Goal: Information Seeking & Learning: Learn about a topic

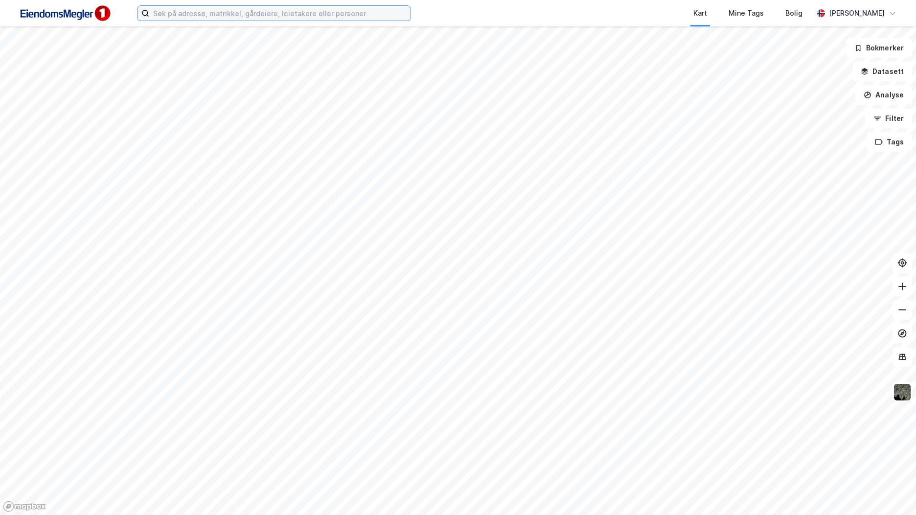
click at [251, 10] on input at bounding box center [279, 13] width 261 height 15
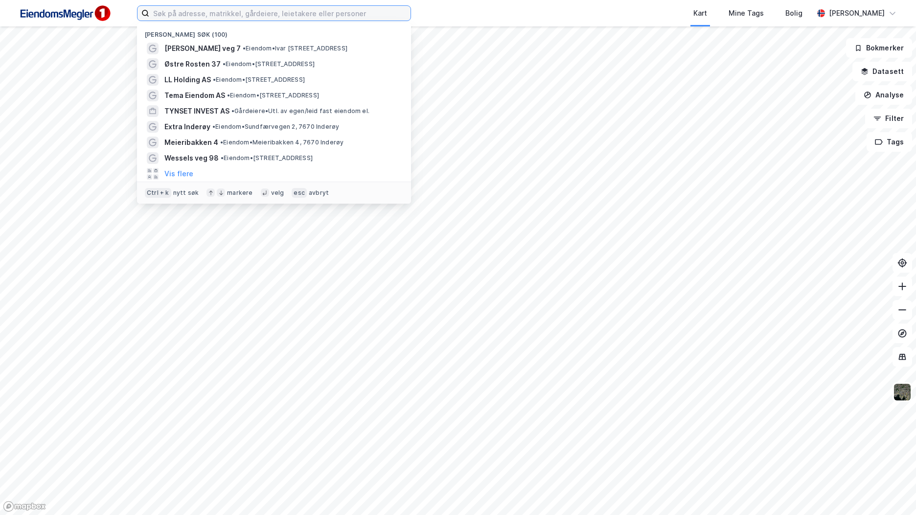
paste input "Aagaard Management AS"
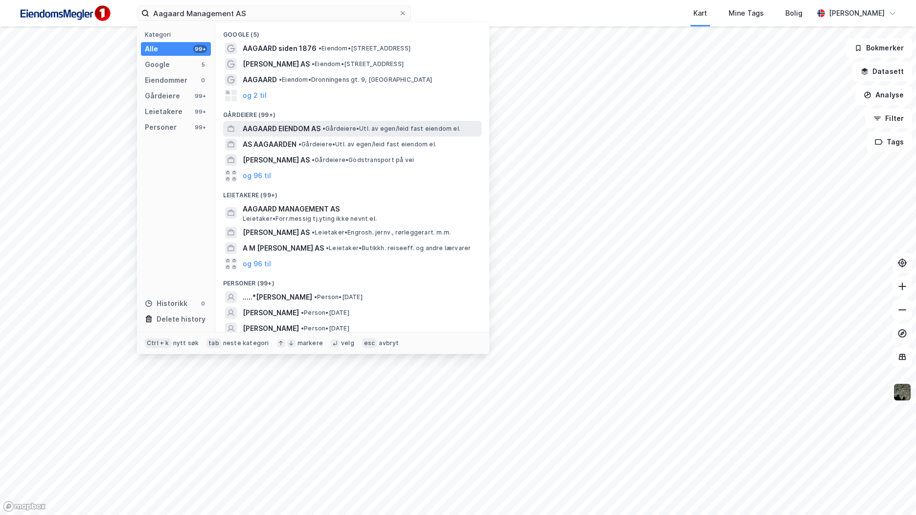
click at [308, 127] on span "AAGAARD EIENDOM AS" at bounding box center [282, 129] width 78 height 12
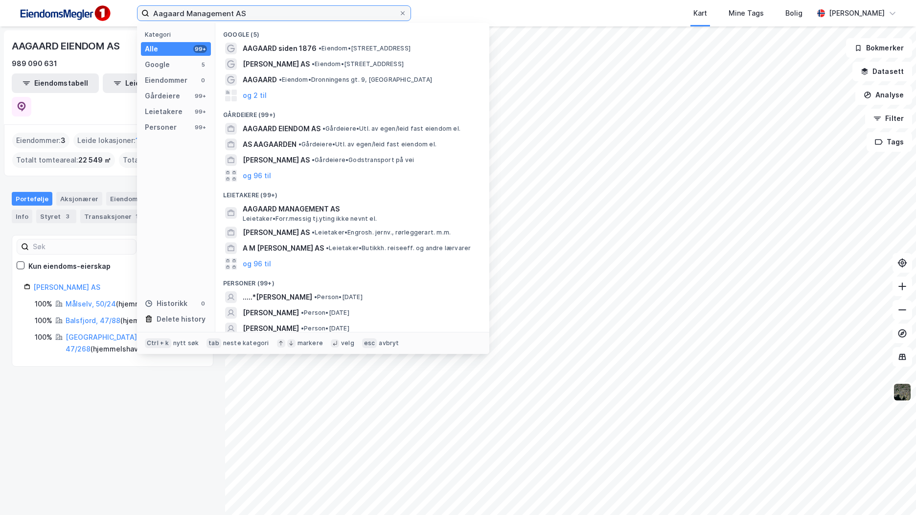
drag, startPoint x: 255, startPoint y: 15, endPoint x: 61, endPoint y: 13, distance: 193.8
click at [66, 15] on div "Aagaard Management AS Kategori Alle 99+ Google 5 Eiendommer 0 Gårdeiere 99+ Lei…" at bounding box center [458, 13] width 916 height 26
paste input "Bengtsen Inves"
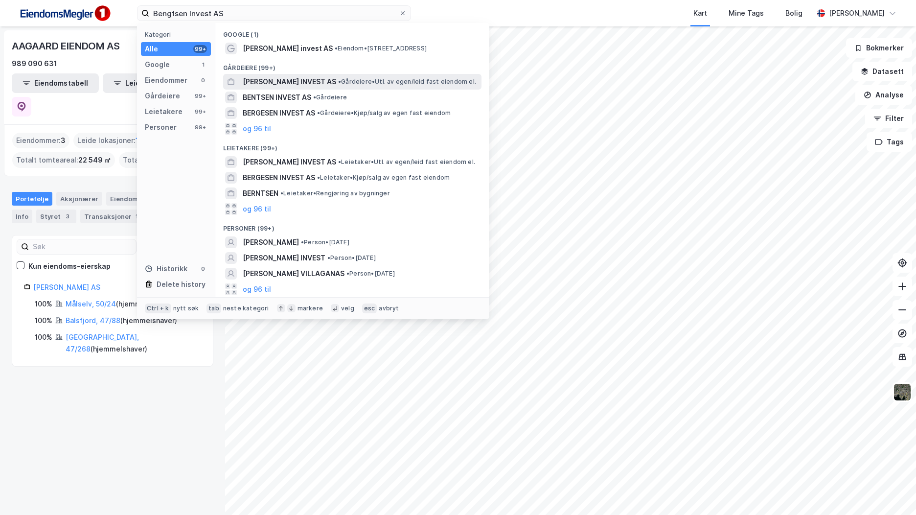
click at [310, 81] on span "[PERSON_NAME] INVEST AS" at bounding box center [289, 82] width 93 height 12
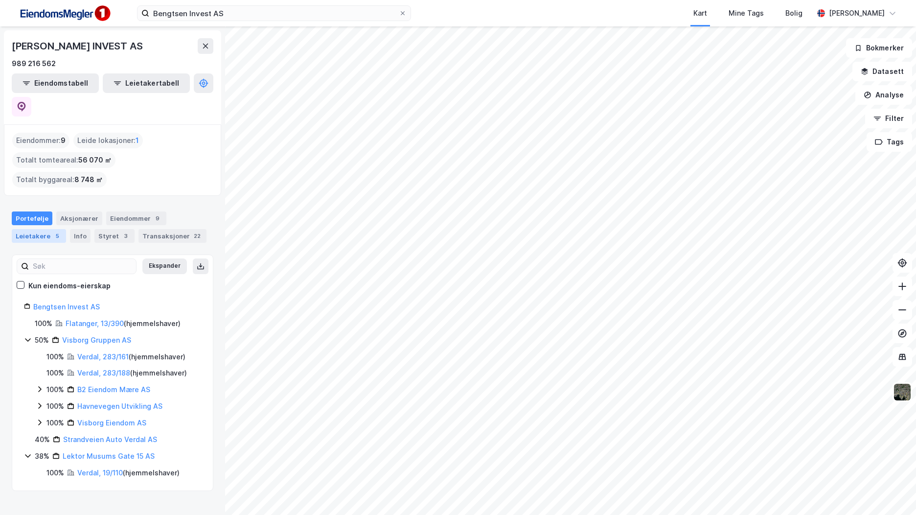
click at [55, 231] on div "5" at bounding box center [57, 236] width 10 height 10
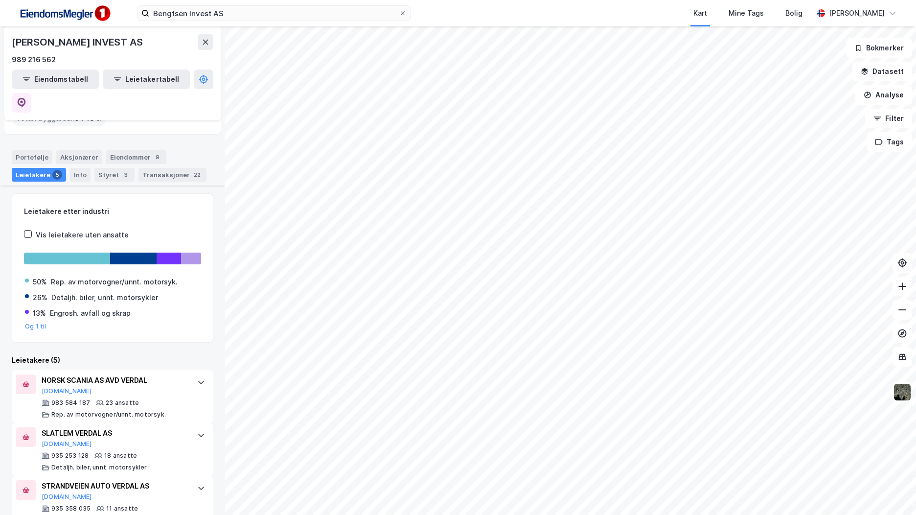
scroll to position [147, 0]
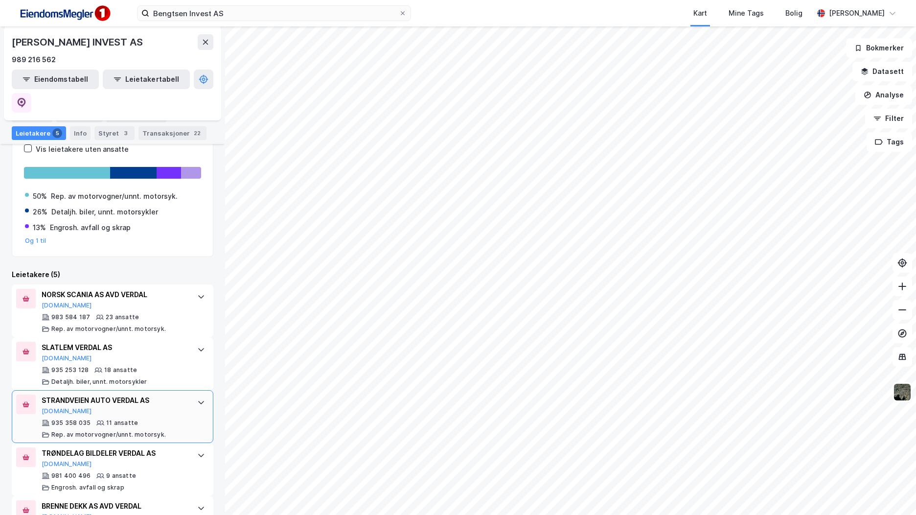
click at [130, 394] on div "STRANDVEIEN AUTO VERDAL AS" at bounding box center [115, 400] width 146 height 12
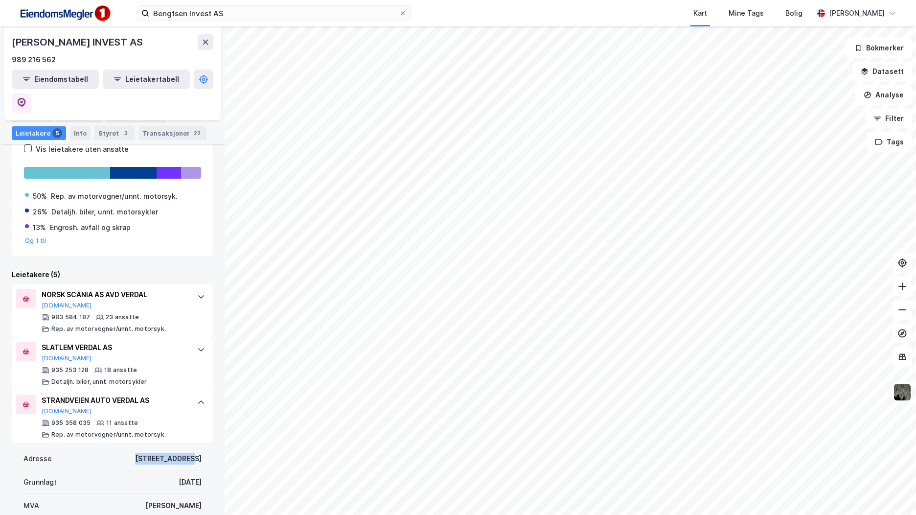
drag, startPoint x: 128, startPoint y: 416, endPoint x: 206, endPoint y: 420, distance: 77.4
copy div "[STREET_ADDRESS]"
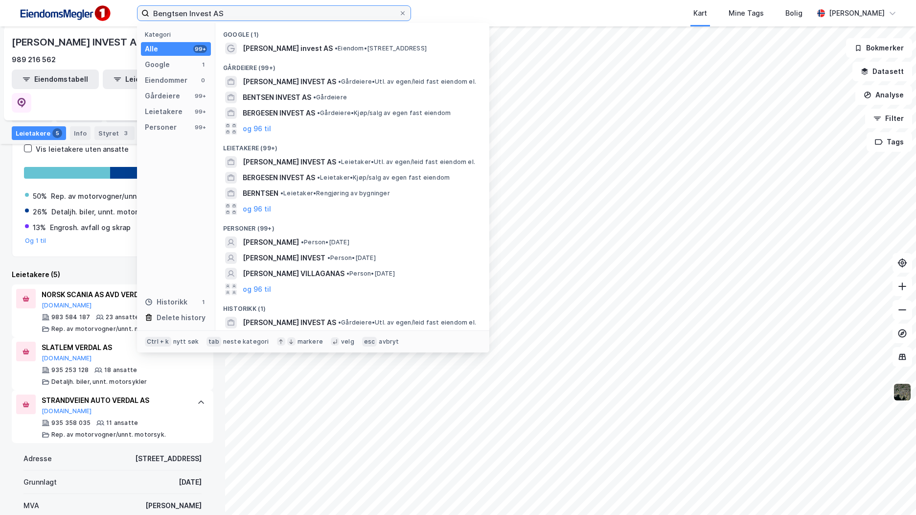
drag, startPoint x: 238, startPoint y: 10, endPoint x: 152, endPoint y: 3, distance: 85.9
click at [152, 3] on div "Bengtsen Invest AS Kategori Alle 99+ Google 1 Eiendommer 0 Gårdeiere 99+ Leieta…" at bounding box center [458, 13] width 916 height 26
paste input "[STREET_ADDRESS]"
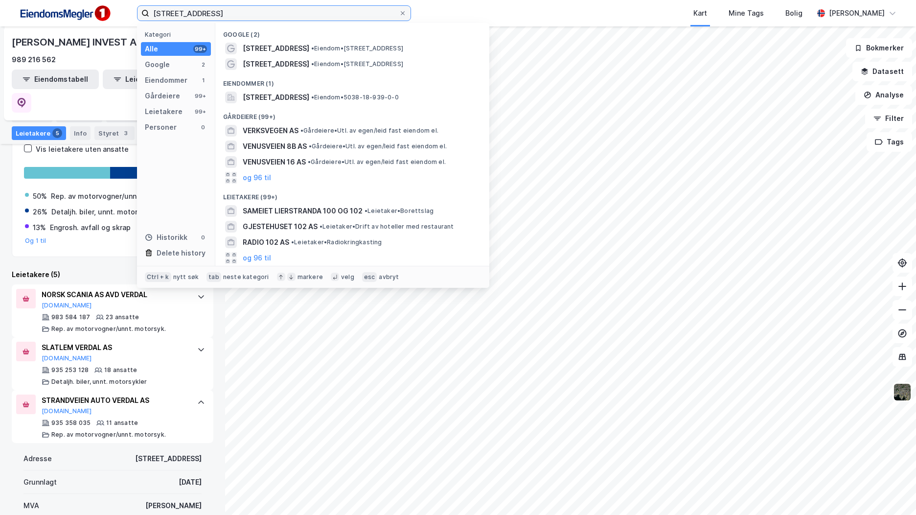
paste input "[STREET_ADDRESS]"
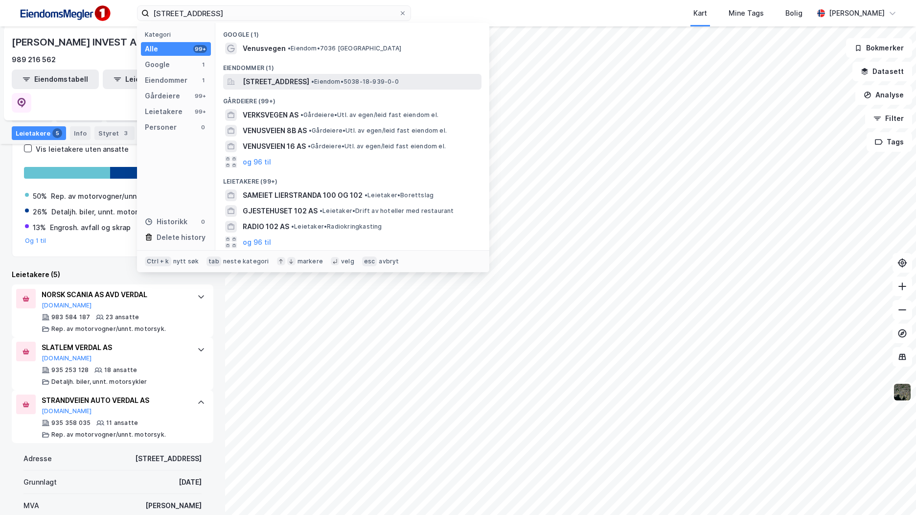
click at [309, 79] on span "[STREET_ADDRESS]" at bounding box center [276, 82] width 67 height 12
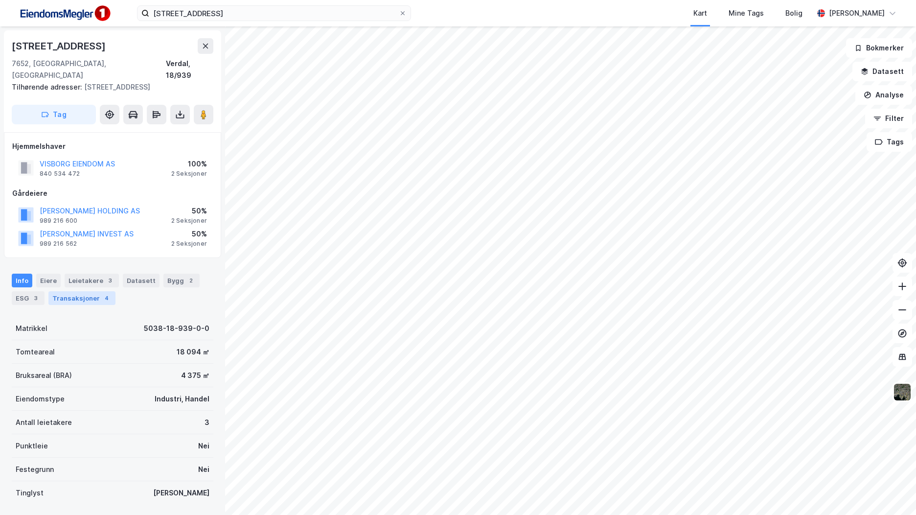
click at [94, 291] on div "Transaksjoner 4" at bounding box center [81, 298] width 67 height 14
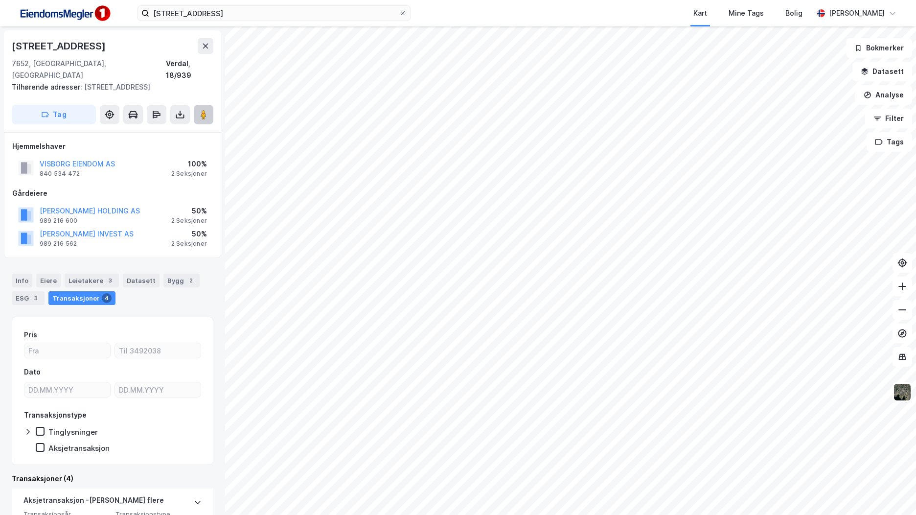
click at [208, 110] on icon at bounding box center [204, 115] width 10 height 10
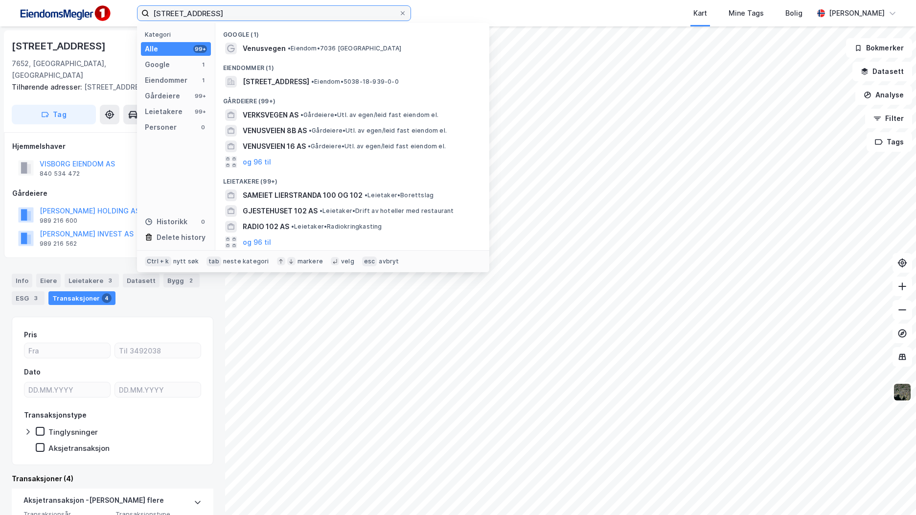
drag, startPoint x: 284, startPoint y: 17, endPoint x: 13, endPoint y: 7, distance: 271.8
click at [13, 7] on div "[STREET_ADDRESS] 10C Kategori Alle 99+ Google 1 Eiendommer 1 Gårdeiere 99+ Leie…" at bounding box center [458, 13] width 916 height 26
paste input "[PERSON_NAME] AS"
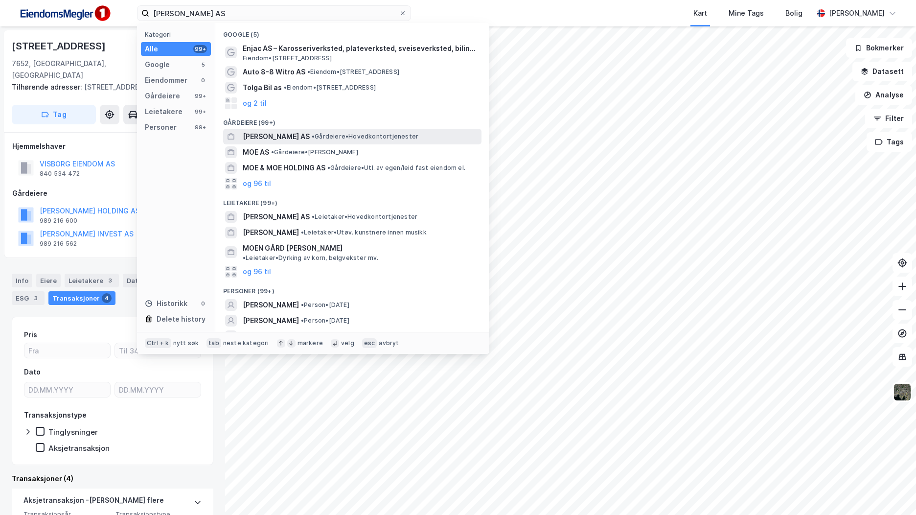
click at [315, 139] on span "• Gårdeiere • Hovedkontortjenester" at bounding box center [365, 137] width 107 height 8
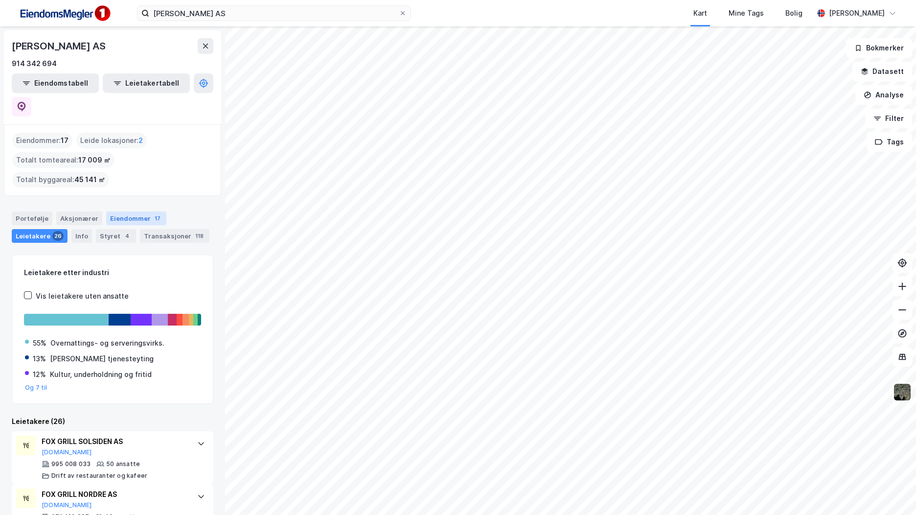
click at [125, 211] on div "Eiendommer 17" at bounding box center [136, 218] width 60 height 14
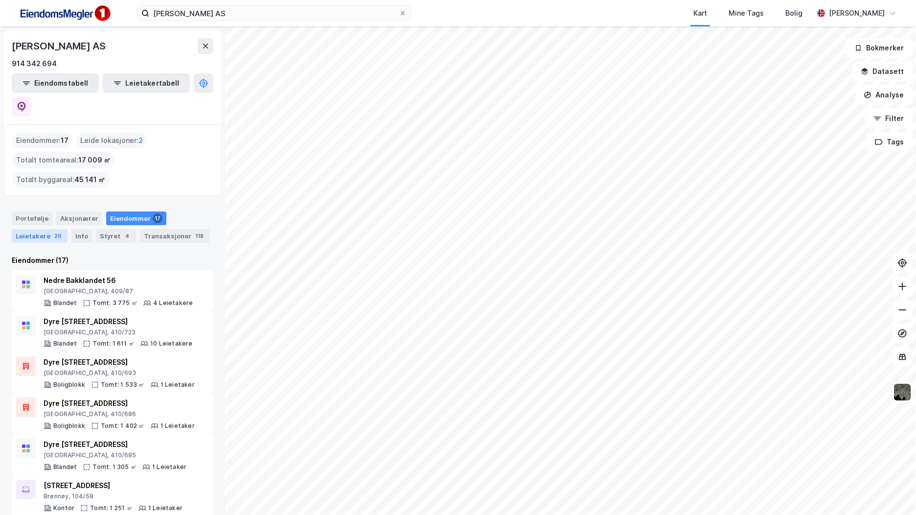
click at [42, 229] on div "Leietakere 26" at bounding box center [40, 236] width 56 height 14
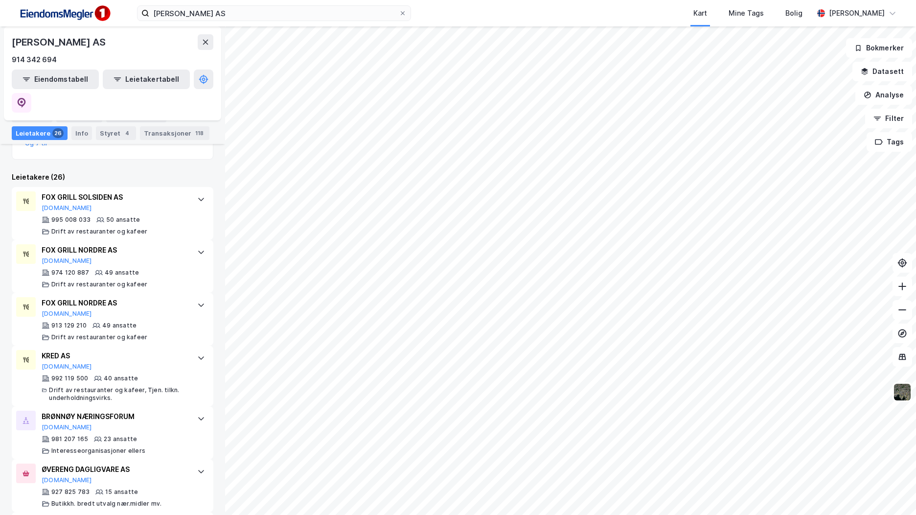
scroll to position [214, 0]
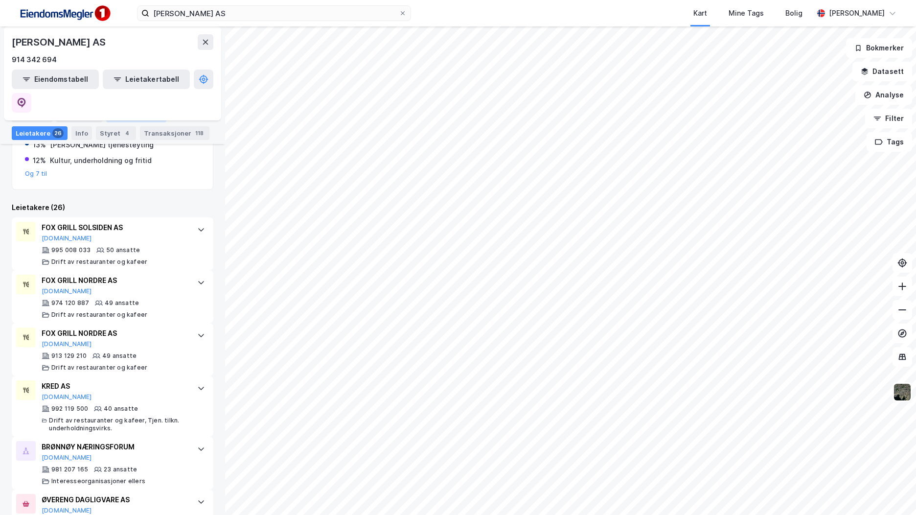
click at [112, 110] on div "Eiendommer 17" at bounding box center [136, 116] width 60 height 14
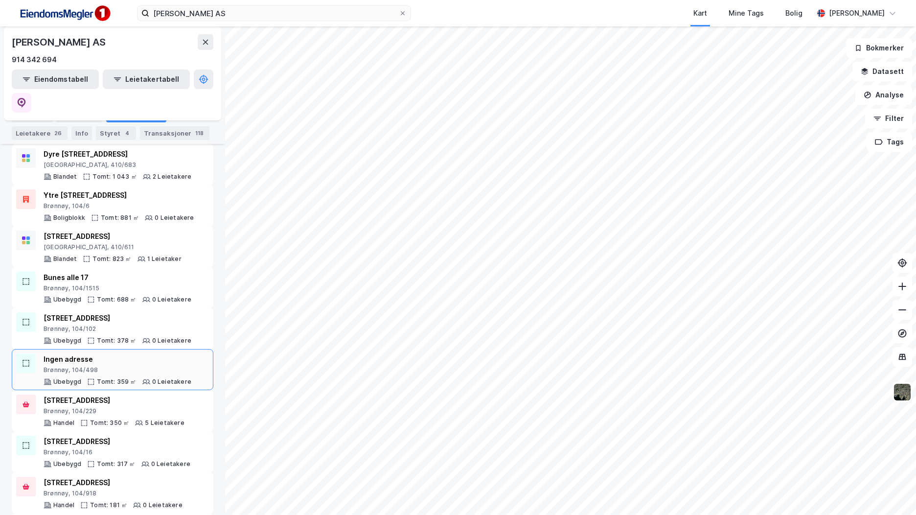
scroll to position [423, 0]
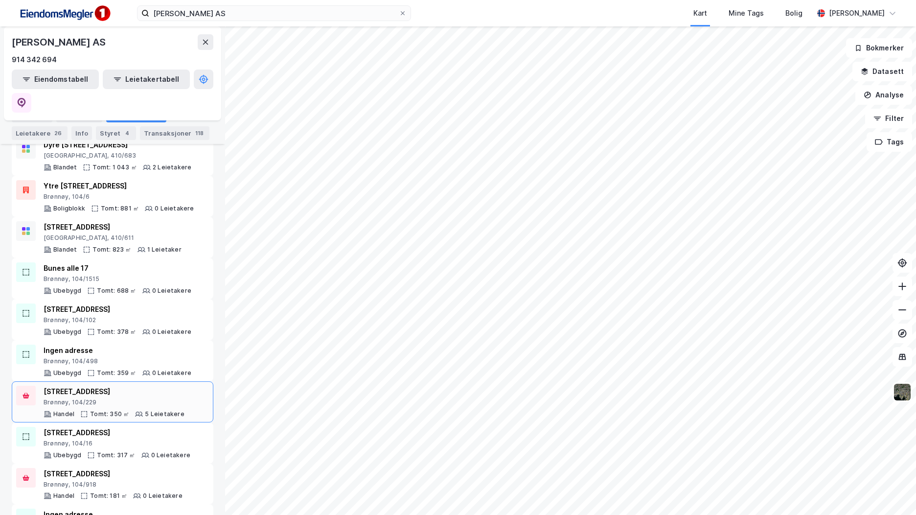
click at [150, 398] on div "Brønnøy, 104/229" at bounding box center [114, 402] width 141 height 8
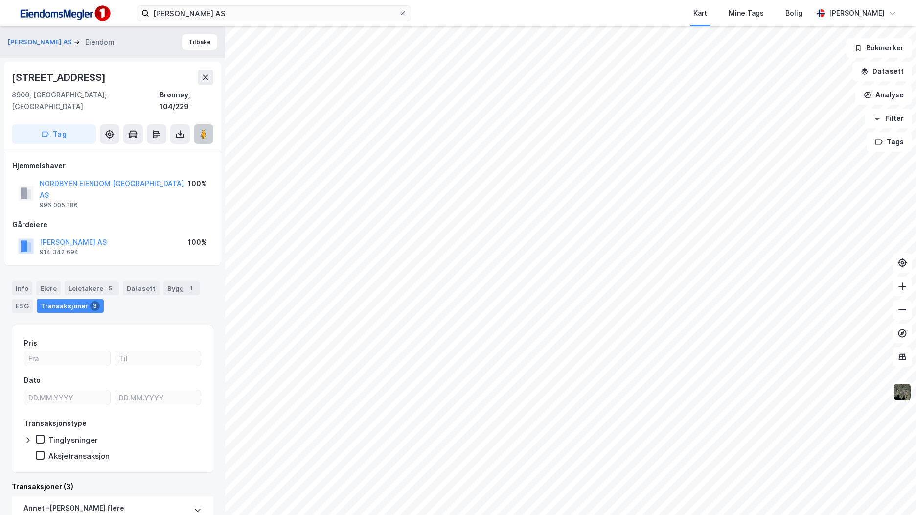
click at [203, 129] on image at bounding box center [204, 134] width 6 height 10
drag, startPoint x: 209, startPoint y: 12, endPoint x: 75, endPoint y: -3, distance: 134.9
click at [75, 0] on html "[PERSON_NAME] AS Kart Mine Tags Bolig [PERSON_NAME] [PERSON_NAME] AS Eiendom Ti…" at bounding box center [458, 257] width 916 height 515
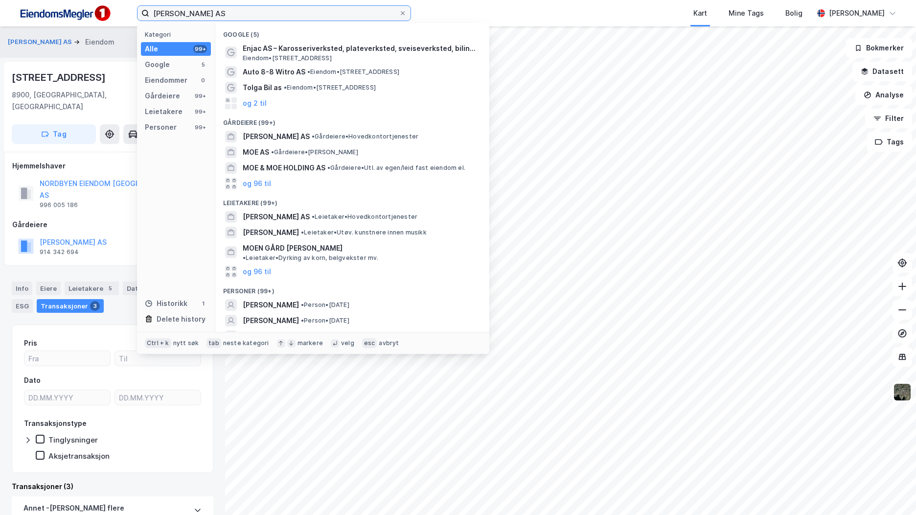
paste input "[PERSON_NAME] Holding"
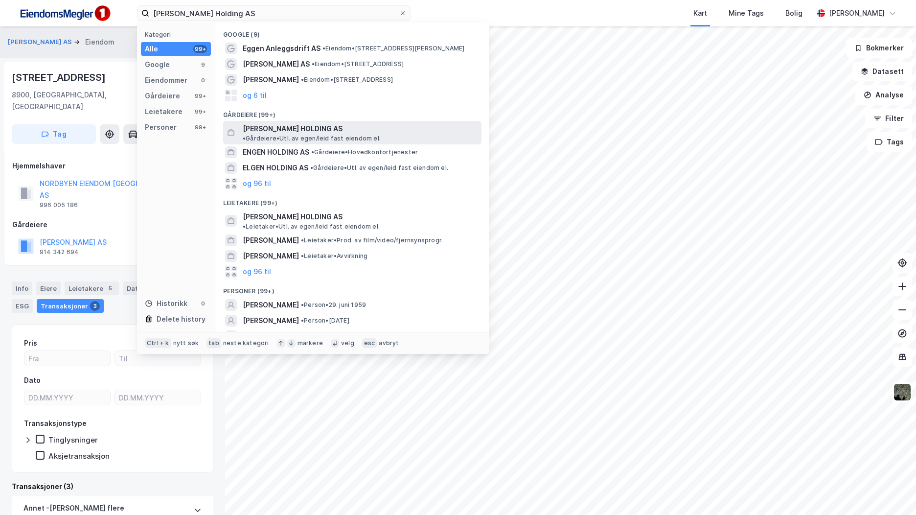
click at [319, 124] on span "[PERSON_NAME] HOLDING AS" at bounding box center [293, 129] width 100 height 12
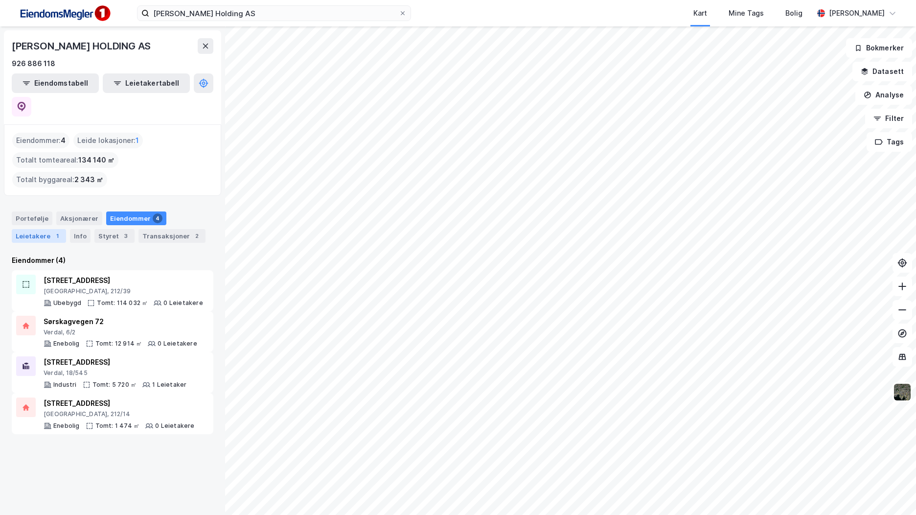
click at [40, 229] on div "Leietakere 1" at bounding box center [39, 236] width 54 height 14
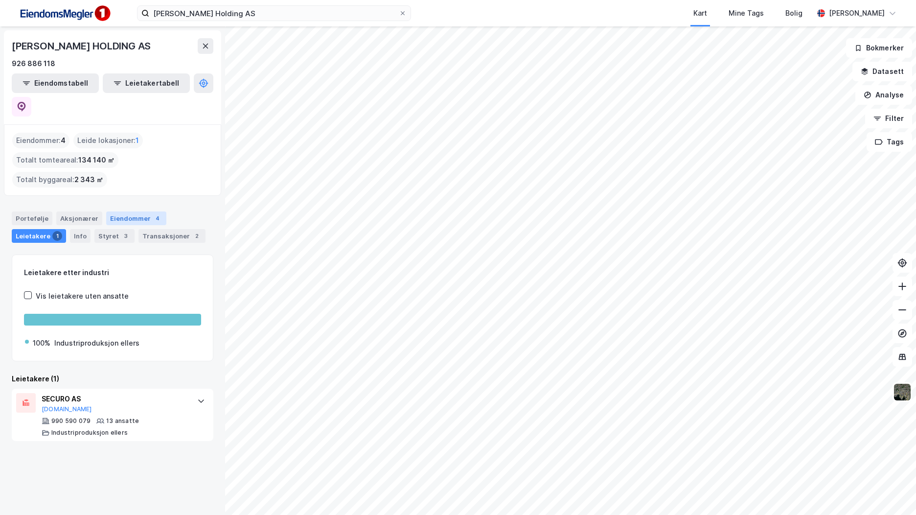
click at [128, 211] on div "Eiendommer 4" at bounding box center [136, 218] width 60 height 14
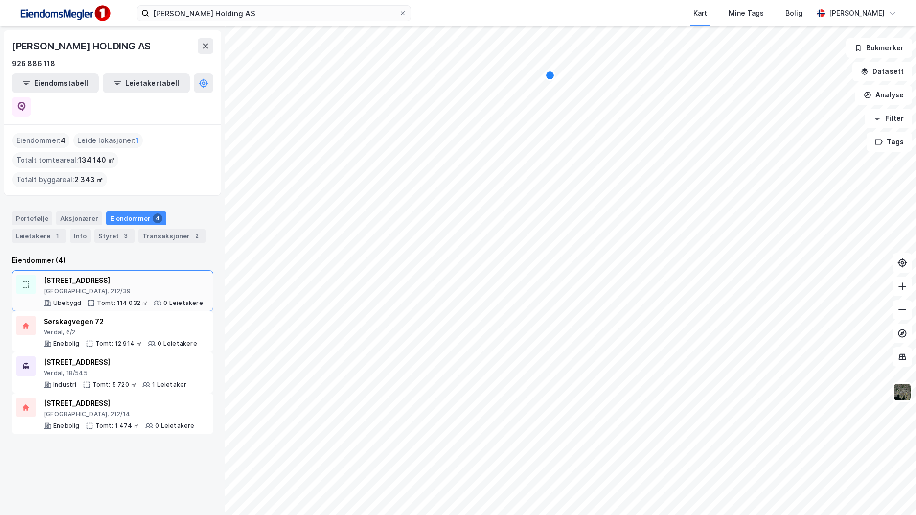
click at [149, 275] on div "[STREET_ADDRESS], 212/39" at bounding box center [124, 285] width 160 height 21
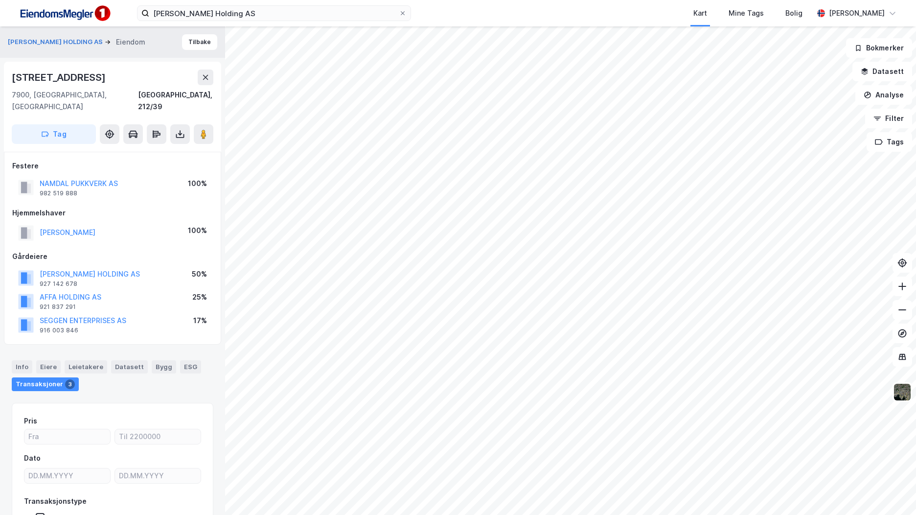
scroll to position [3, 0]
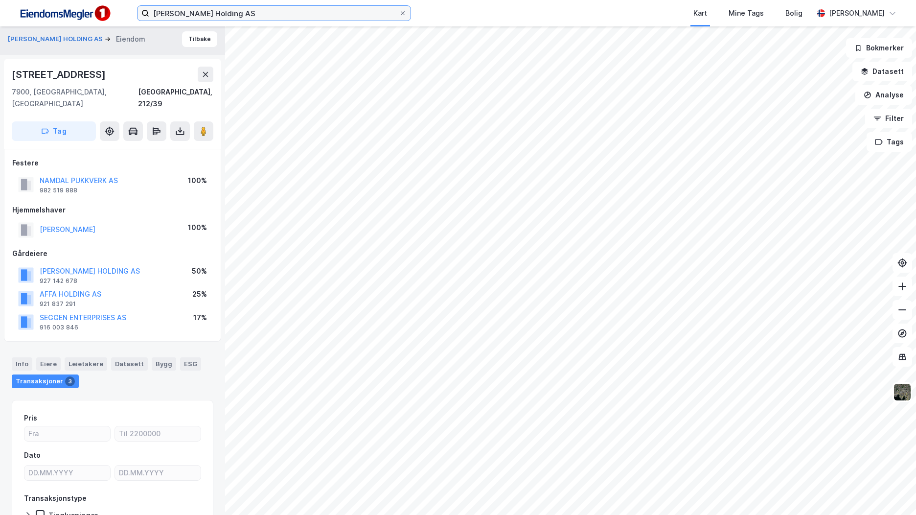
drag, startPoint x: 248, startPoint y: 17, endPoint x: 91, endPoint y: 3, distance: 157.2
click at [91, 3] on div "[PERSON_NAME] Holding AS Kart Mine Tags Bolig [PERSON_NAME]" at bounding box center [458, 13] width 916 height 26
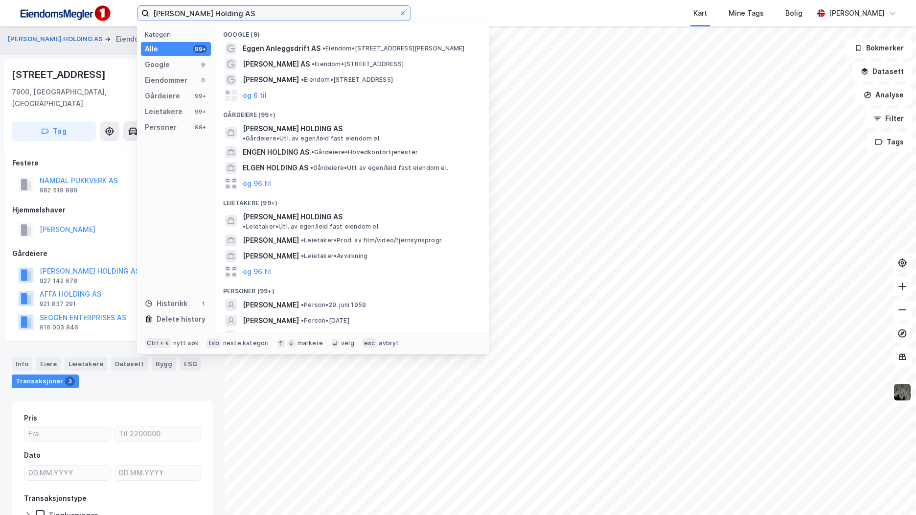
paste input "eggen Enterprises"
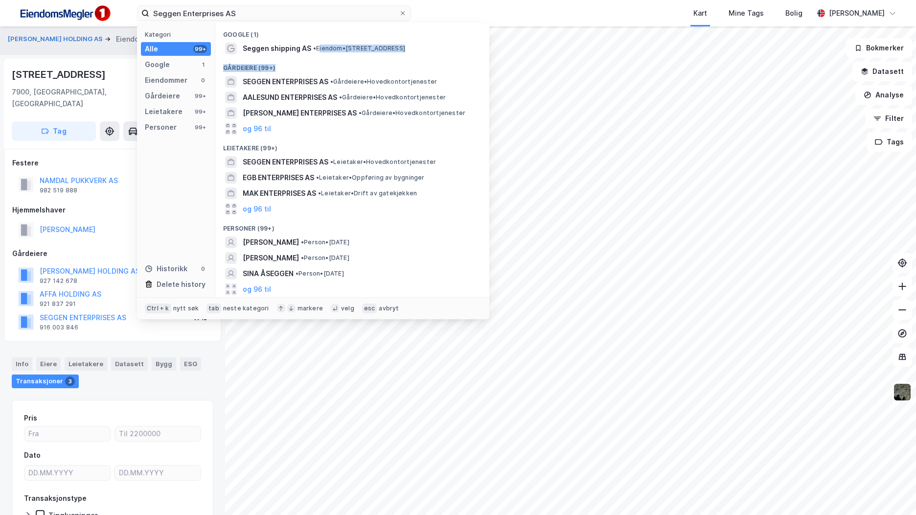
drag, startPoint x: 321, startPoint y: 53, endPoint x: 323, endPoint y: 64, distance: 10.6
click at [323, 64] on div "Google (1) Seggen shipping AS • Eiendom • [STREET_ADDRESS] (99+) SEGGEN ENTERPR…" at bounding box center [352, 160] width 274 height 274
click at [322, 81] on span "SEGGEN ENTERPRISES AS" at bounding box center [286, 82] width 86 height 12
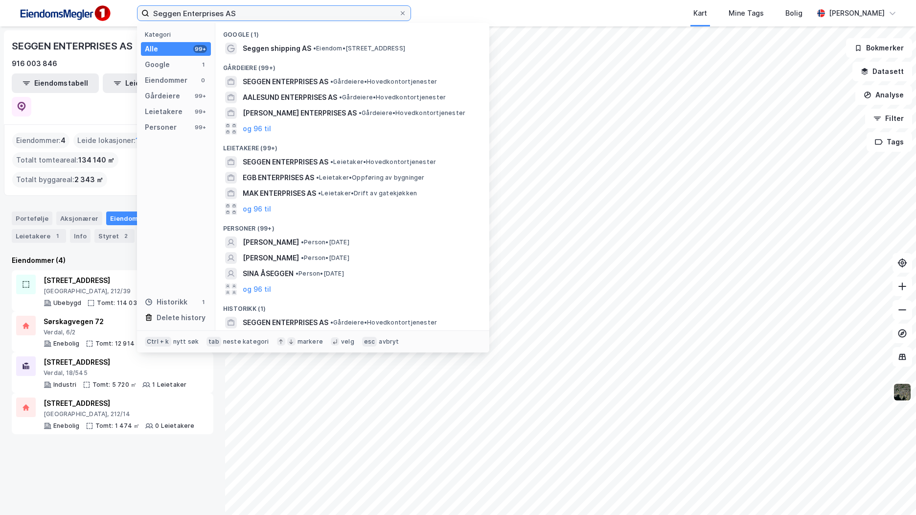
drag, startPoint x: 251, startPoint y: 9, endPoint x: 77, endPoint y: -8, distance: 174.6
click at [77, 0] on html "Seggen Enterprises AS Kategori Alle 99+ Google 1 Eiendommer 0 Gårdeiere 99+ Lei…" at bounding box center [458, 257] width 916 height 515
paste input "oe Invest"
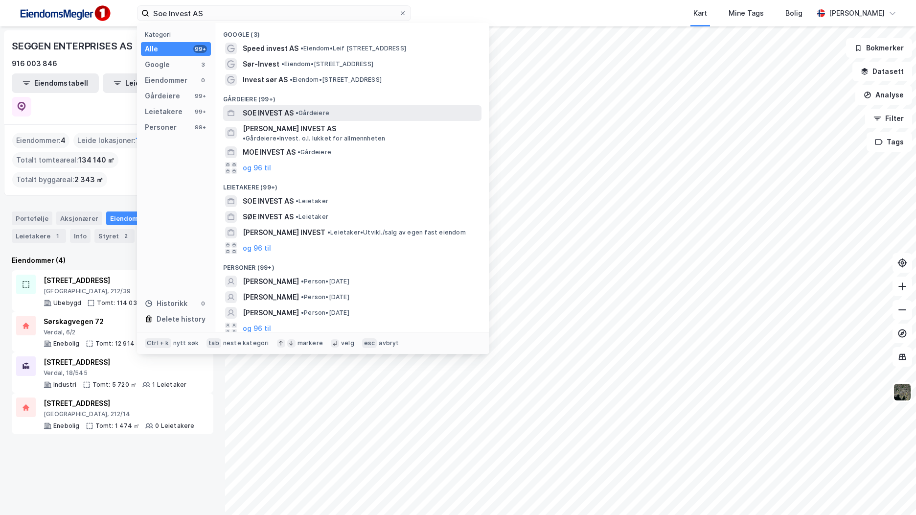
click at [303, 115] on span "• Gårdeiere" at bounding box center [313, 113] width 34 height 8
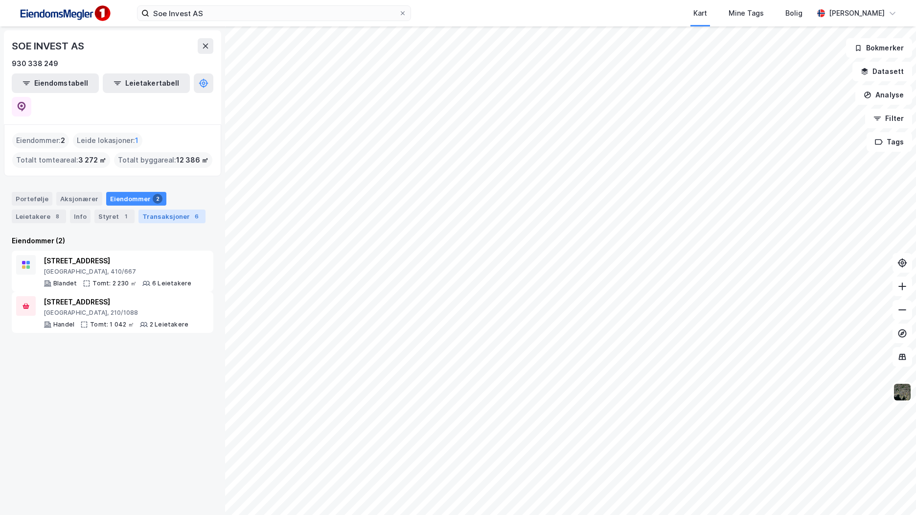
click at [146, 209] on div "Transaksjoner 6" at bounding box center [172, 216] width 67 height 14
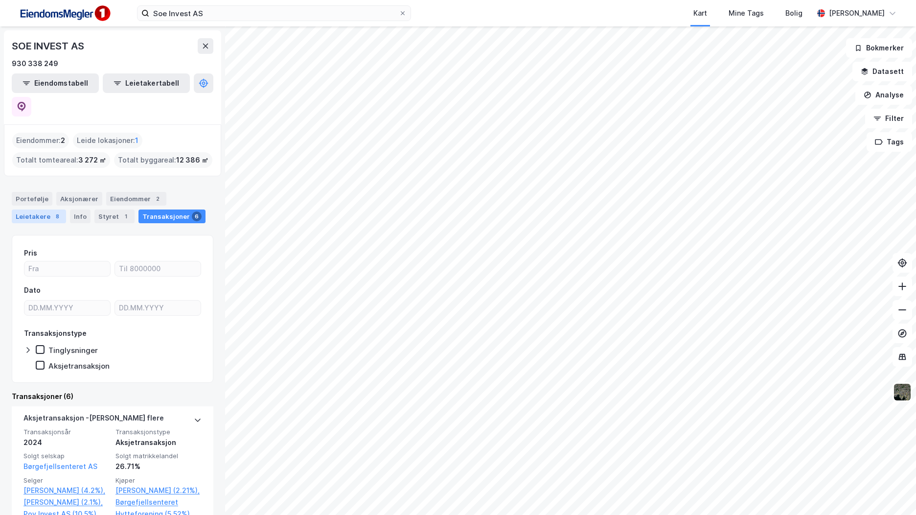
click at [52, 211] on div "8" at bounding box center [57, 216] width 10 height 10
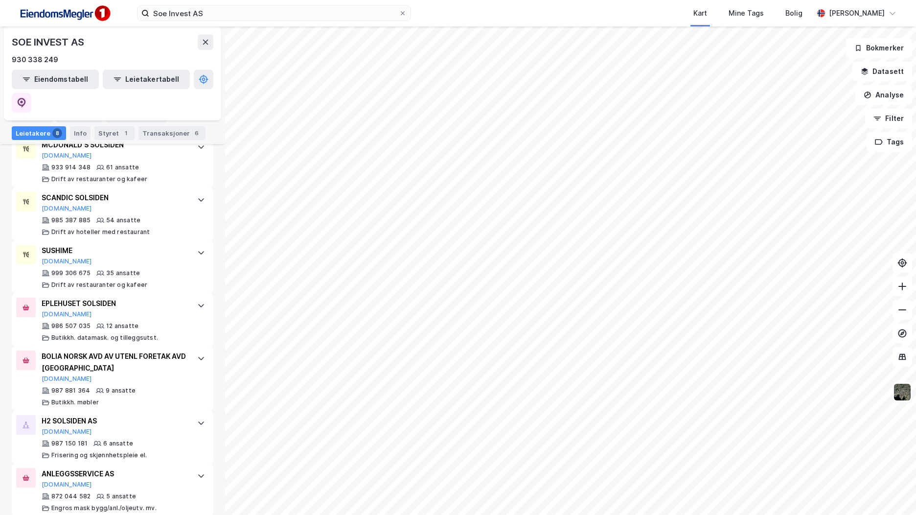
scroll to position [294, 0]
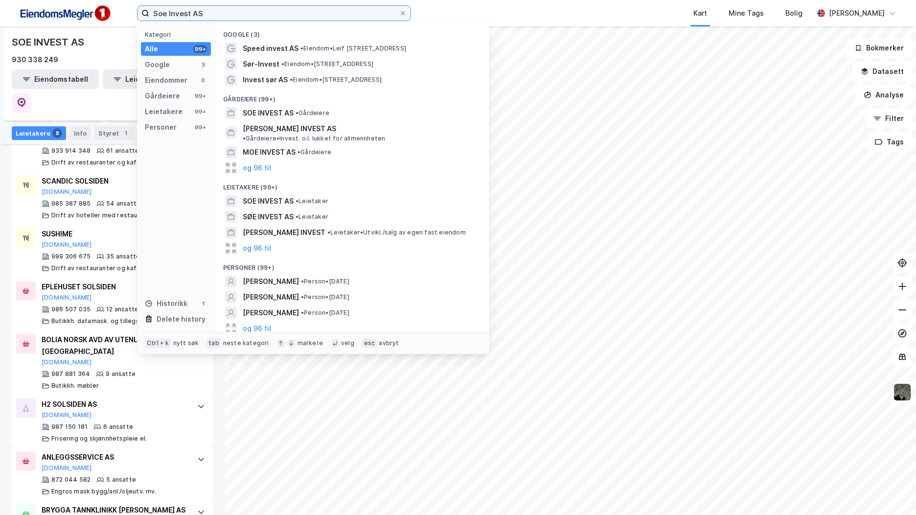
drag, startPoint x: 229, startPoint y: 19, endPoint x: -3, endPoint y: 3, distance: 232.5
click at [0, 3] on html "Soe Invest AS Kategori Alle 99+ Google 3 Eiendommer 0 Gårdeiere 99+ Leietakere …" at bounding box center [458, 257] width 916 height 515
paste input "[PERSON_NAME] Holding"
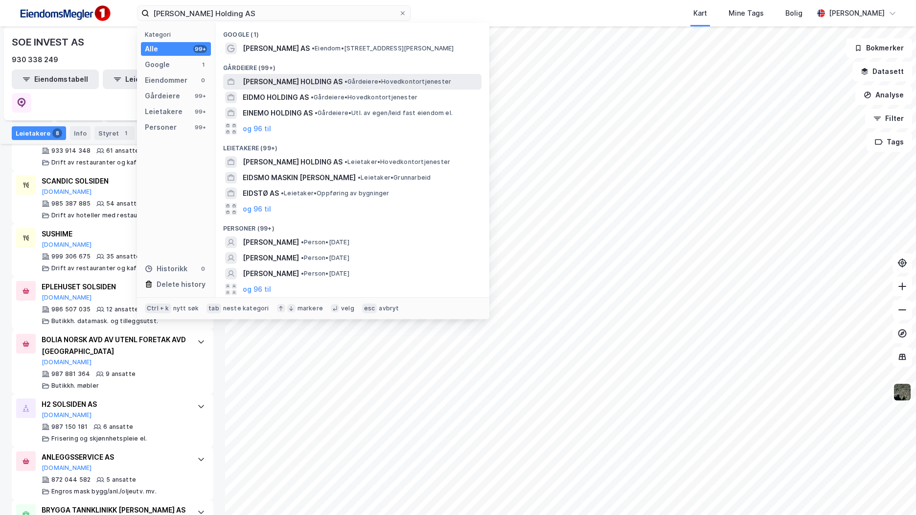
click at [303, 84] on span "[PERSON_NAME] HOLDING AS" at bounding box center [293, 82] width 100 height 12
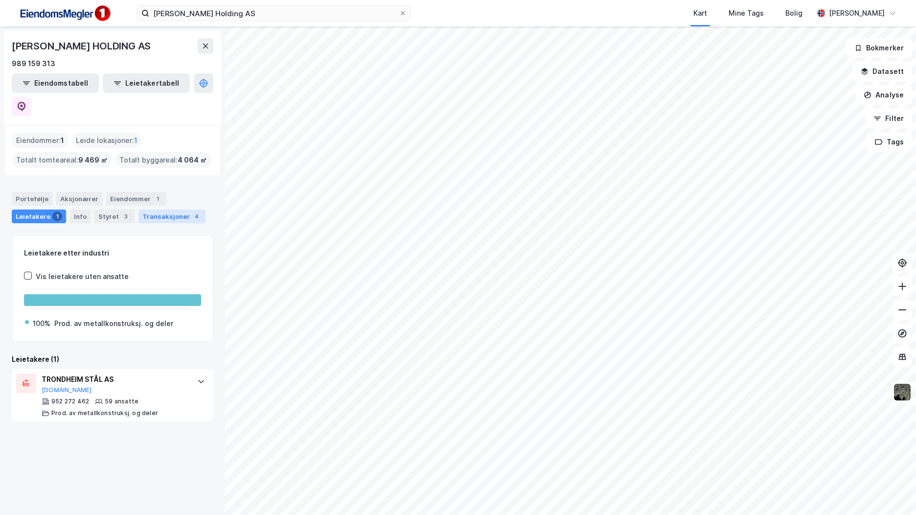
click at [144, 209] on div "Transaksjoner 4" at bounding box center [172, 216] width 67 height 14
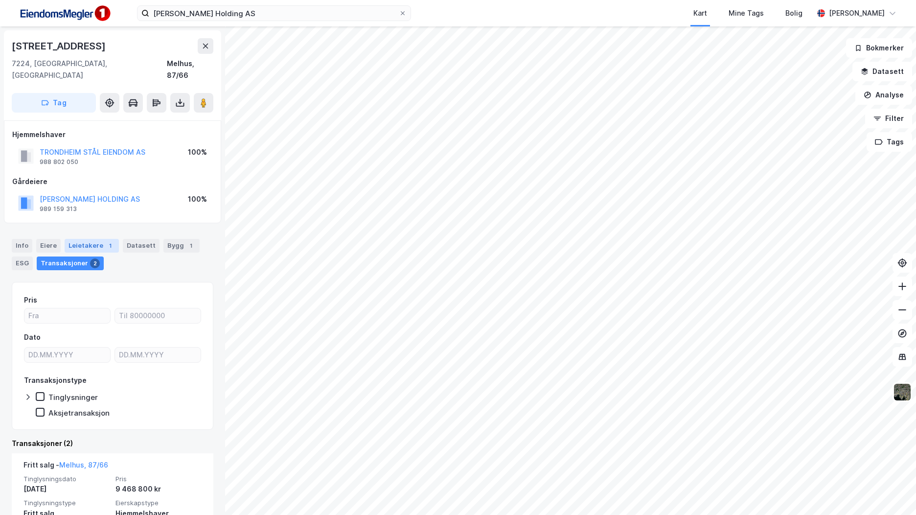
click at [105, 241] on div "1" at bounding box center [110, 246] width 10 height 10
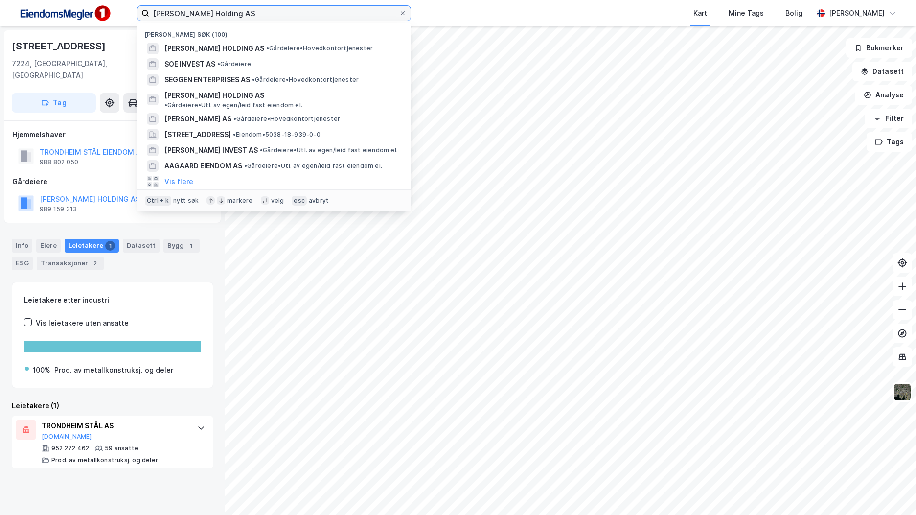
drag, startPoint x: 263, startPoint y: 13, endPoint x: 17, endPoint y: -4, distance: 246.8
click at [17, 0] on html "[PERSON_NAME] Holding AS Nylige søk (100) [PERSON_NAME] HOLDING AS • Gårdeiere …" at bounding box center [458, 257] width 916 height 515
paste input "Floan Eiendom"
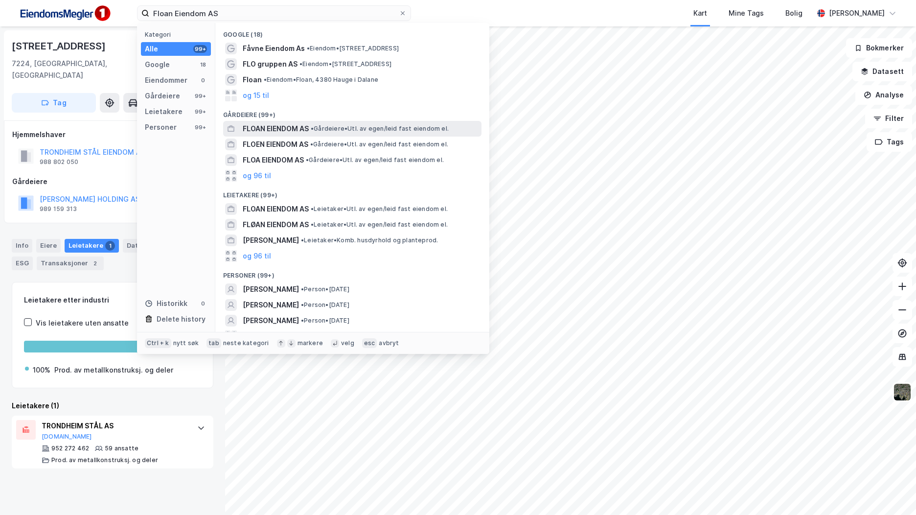
click at [297, 126] on span "FLOAN EIENDOM AS" at bounding box center [276, 129] width 66 height 12
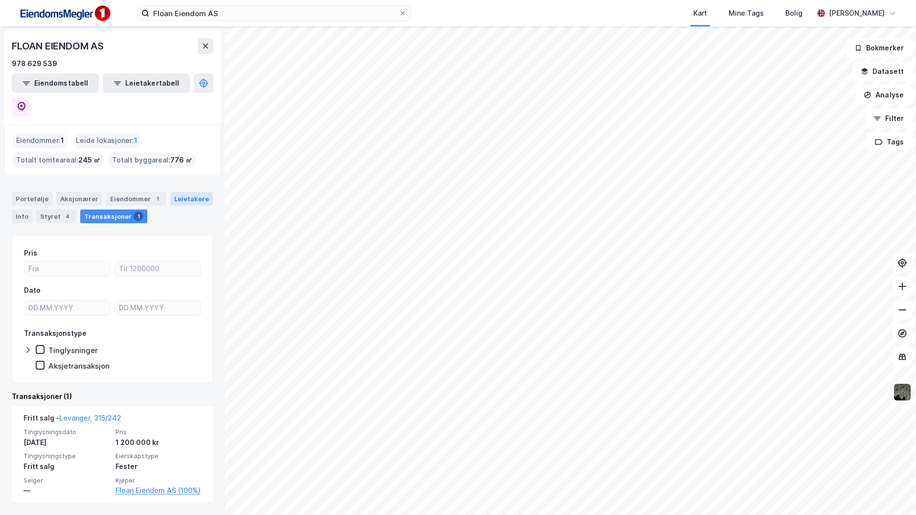
click at [179, 192] on div "Leietakere" at bounding box center [191, 199] width 43 height 14
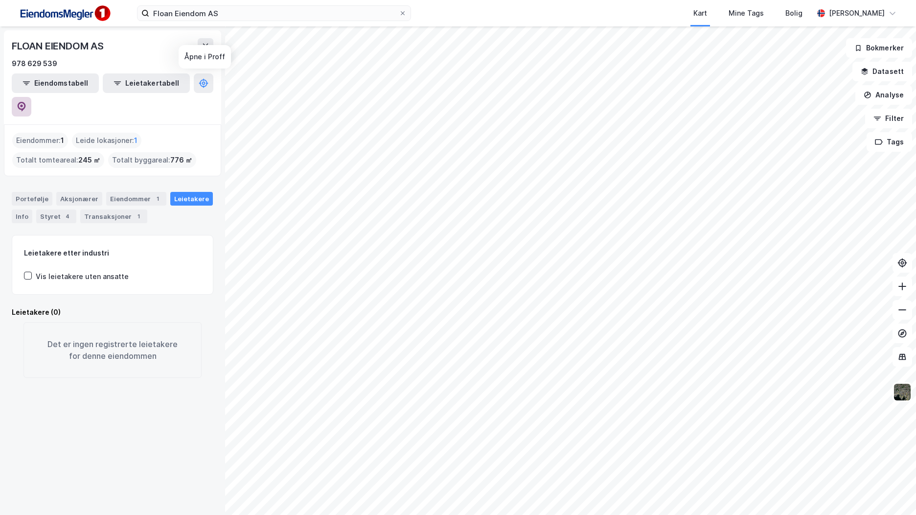
click at [26, 102] on icon at bounding box center [22, 107] width 8 height 10
drag, startPoint x: 187, startPoint y: 7, endPoint x: 39, endPoint y: -9, distance: 149.2
click at [39, 0] on html "Floan Eiendom AS Kart Mine Tags Bolig [PERSON_NAME] EIENDOM AS 978 629 539 Eien…" at bounding box center [458, 257] width 916 height 515
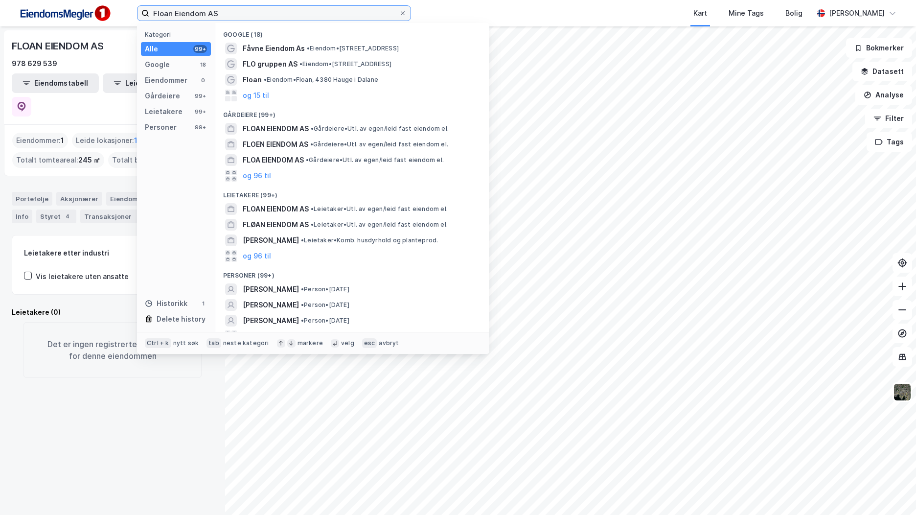
paste input "Sveberg & Gran Holding"
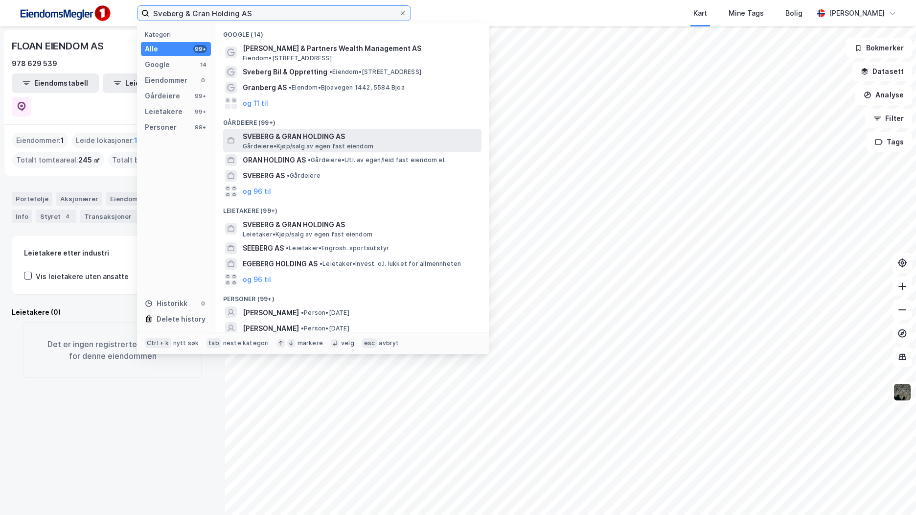
type input "Sveberg & Gran Holding AS"
click at [314, 136] on span "SVEBERG & GRAN HOLDING AS" at bounding box center [360, 137] width 235 height 12
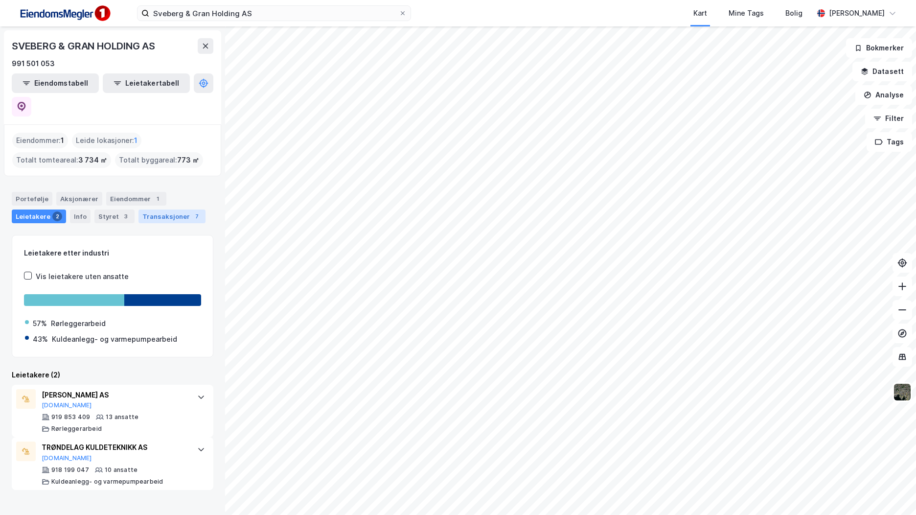
click at [163, 209] on div "Transaksjoner 7" at bounding box center [172, 216] width 67 height 14
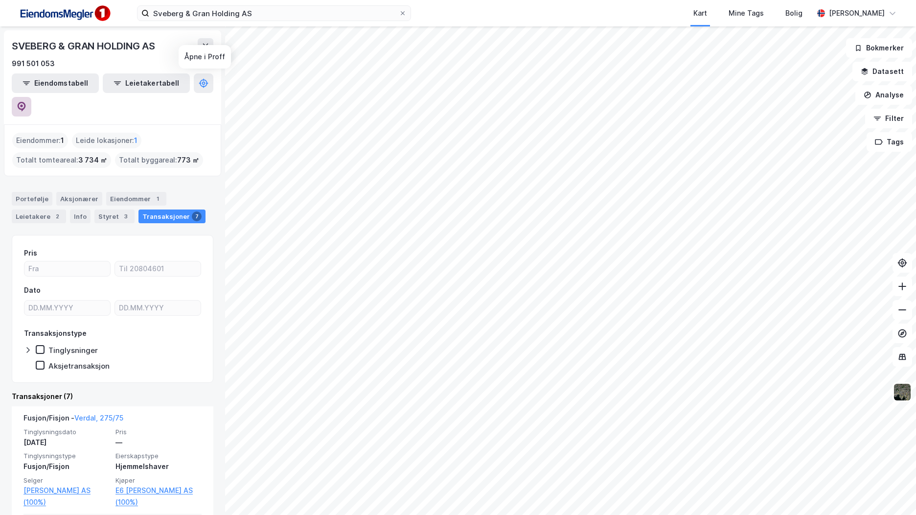
click at [26, 102] on icon at bounding box center [22, 107] width 10 height 10
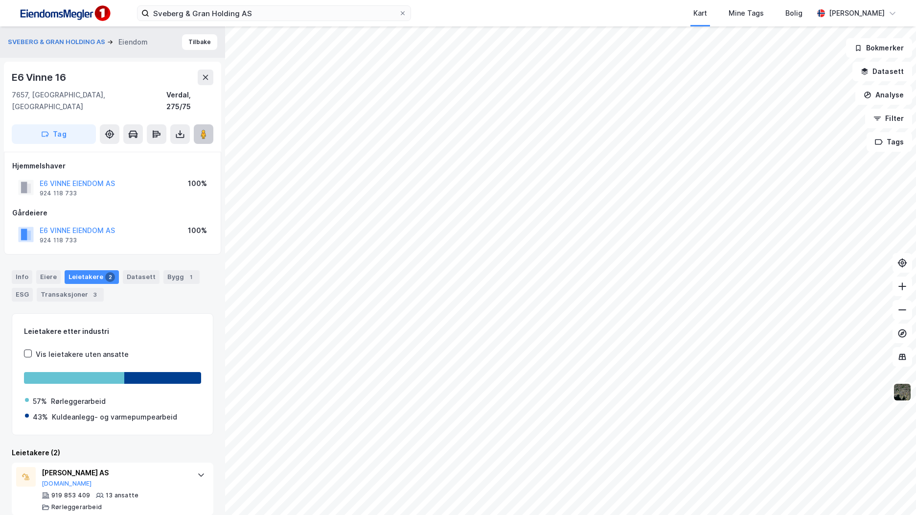
click at [204, 129] on image at bounding box center [204, 134] width 6 height 10
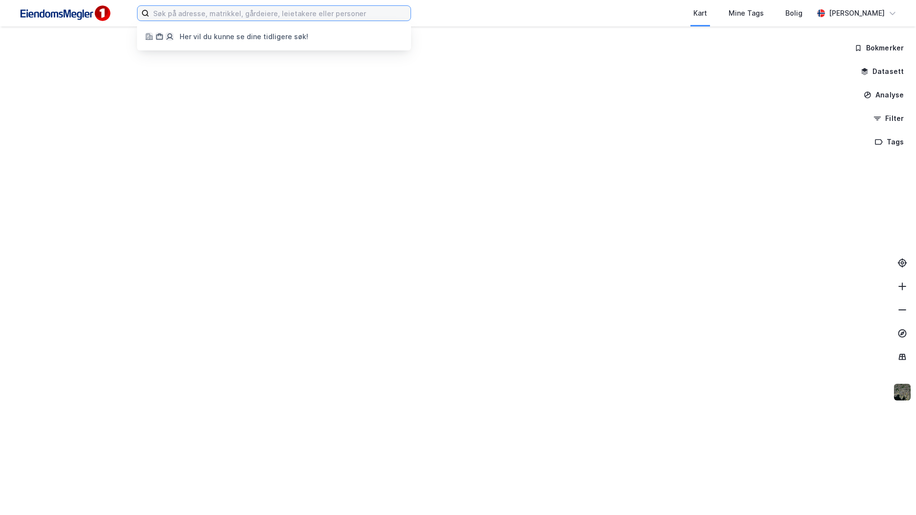
click at [249, 15] on input at bounding box center [279, 13] width 261 height 15
paste input "Blio AS"
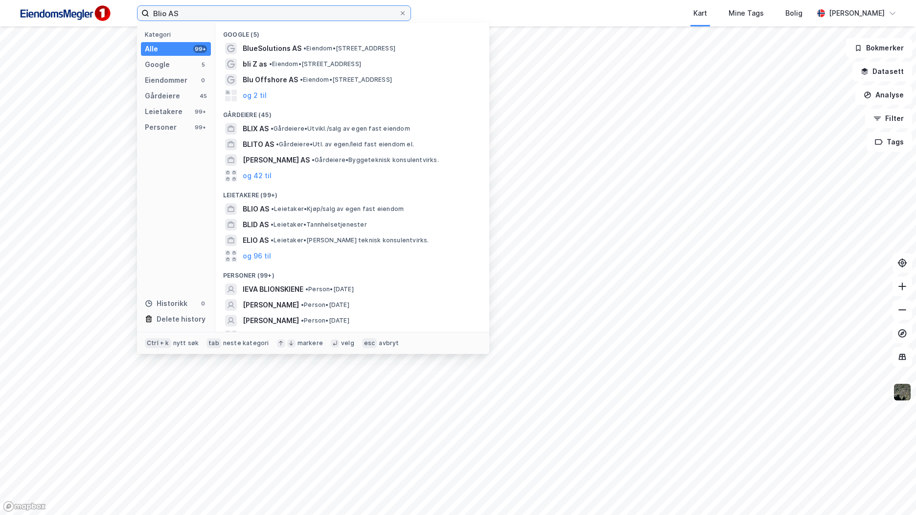
drag, startPoint x: 193, startPoint y: 18, endPoint x: 108, endPoint y: 12, distance: 85.4
click at [108, 12] on div "Blio AS Kategori Alle 99+ Google 5 Eiendommer 0 Gårdeiere 45 Leietakere 99+ Per…" at bounding box center [458, 13] width 916 height 26
paste input "[PERSON_NAME] Holding"
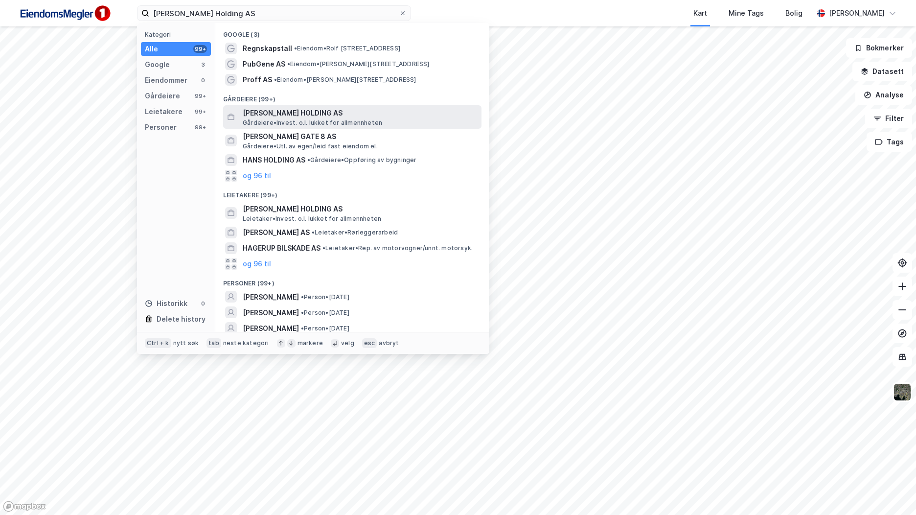
click at [319, 109] on span "[PERSON_NAME] HOLDING AS" at bounding box center [360, 113] width 235 height 12
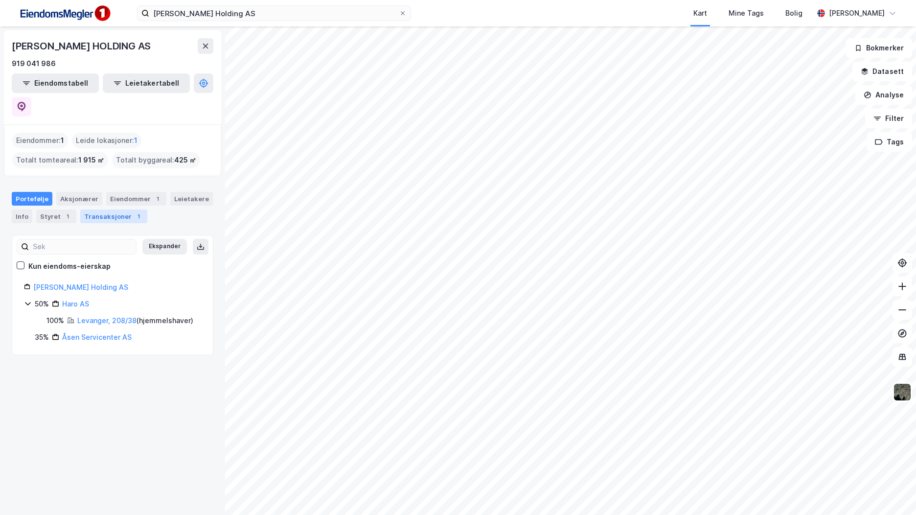
click at [134, 211] on div "1" at bounding box center [139, 216] width 10 height 10
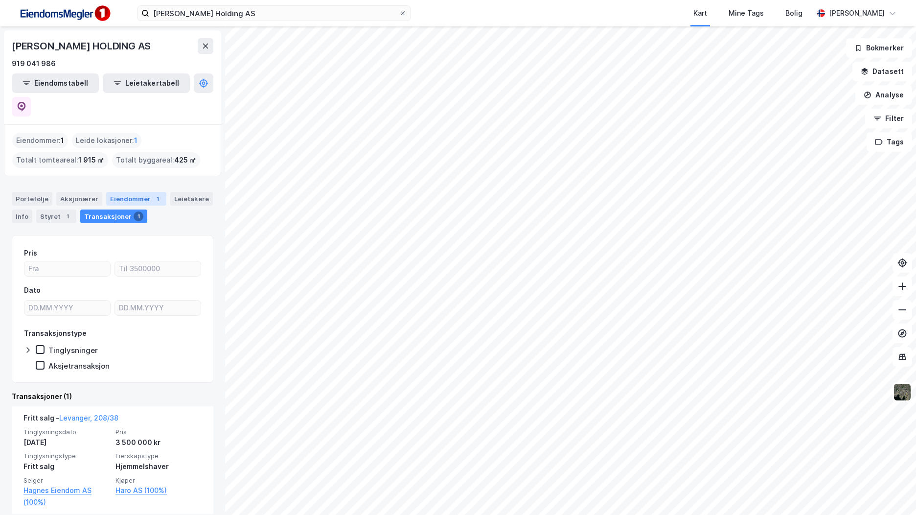
click at [126, 192] on div "Eiendommer 1" at bounding box center [136, 199] width 60 height 14
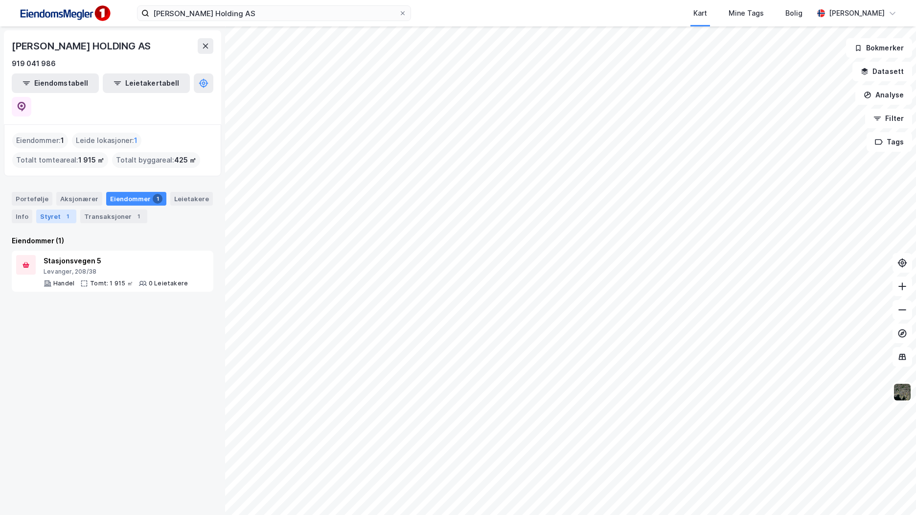
click at [54, 209] on div "Styret 1" at bounding box center [56, 216] width 40 height 14
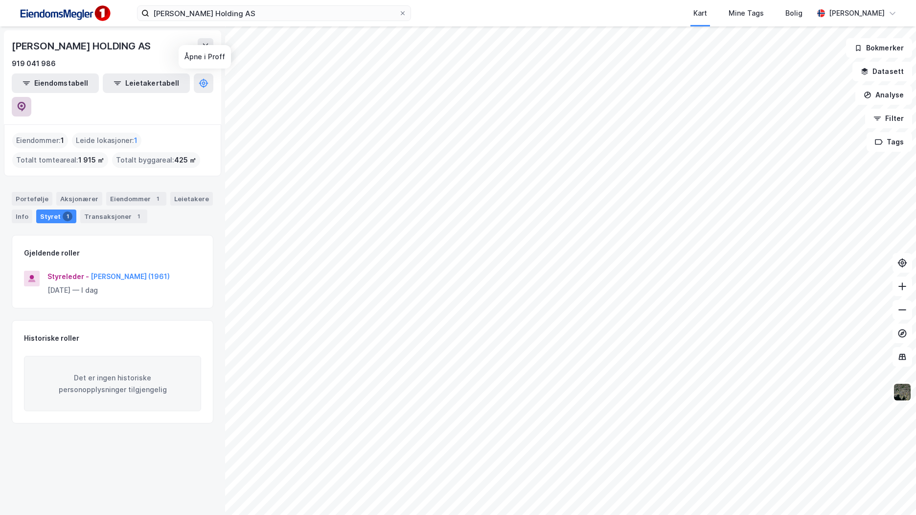
click at [31, 97] on button at bounding box center [22, 107] width 20 height 20
click at [29, 192] on div "Portefølje" at bounding box center [32, 199] width 41 height 14
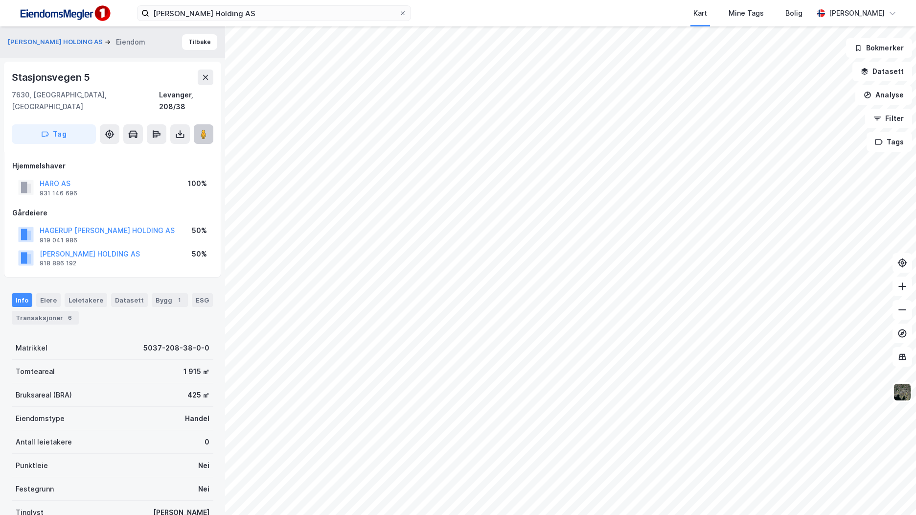
click at [207, 124] on button at bounding box center [204, 134] width 20 height 20
click at [0, 0] on button "HAGERUP HANS HOLDING AS" at bounding box center [0, 0] width 0 height 0
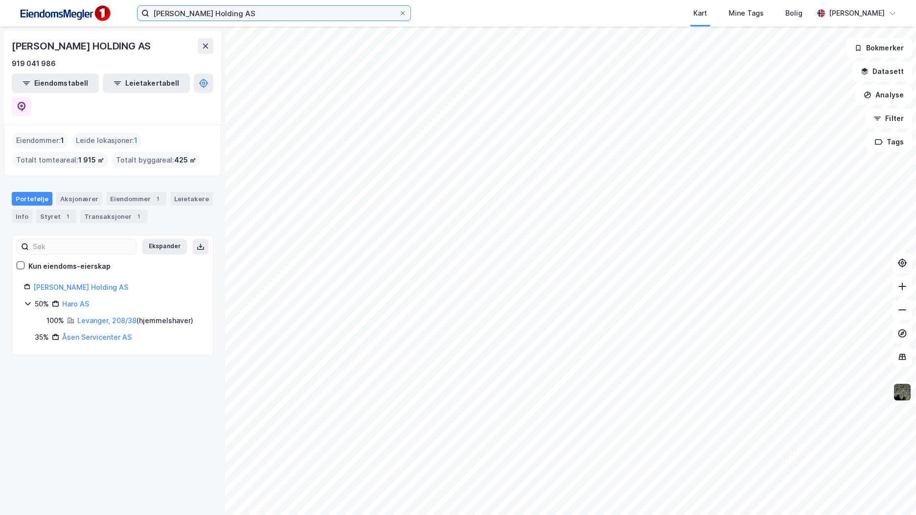
drag, startPoint x: 278, startPoint y: 14, endPoint x: 34, endPoint y: -4, distance: 244.9
click at [34, 0] on html "Hans Hagerup Holding AS Kart Mine Tags Bolig Mathias Aksnes HANS HAGERUP HOLDIN…" at bounding box center [458, 257] width 916 height 515
paste input "5m"
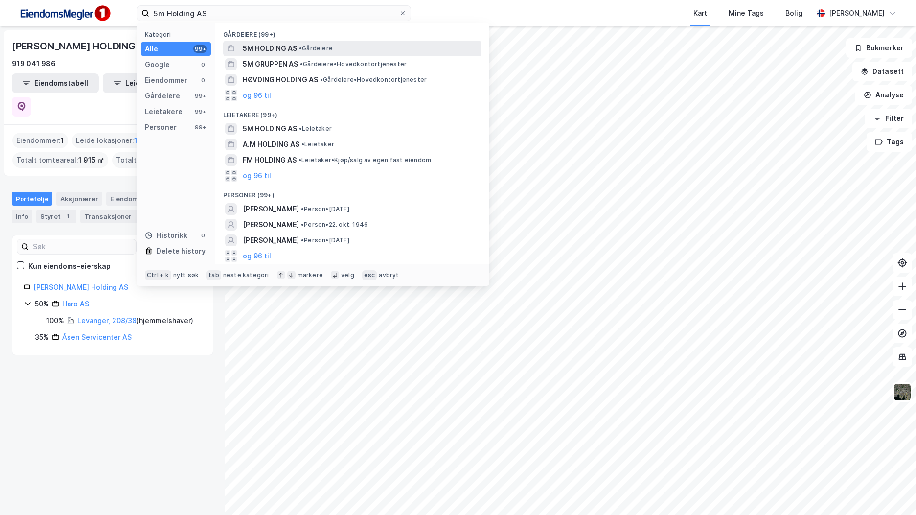
click at [286, 53] on span "5M HOLDING AS" at bounding box center [270, 49] width 54 height 12
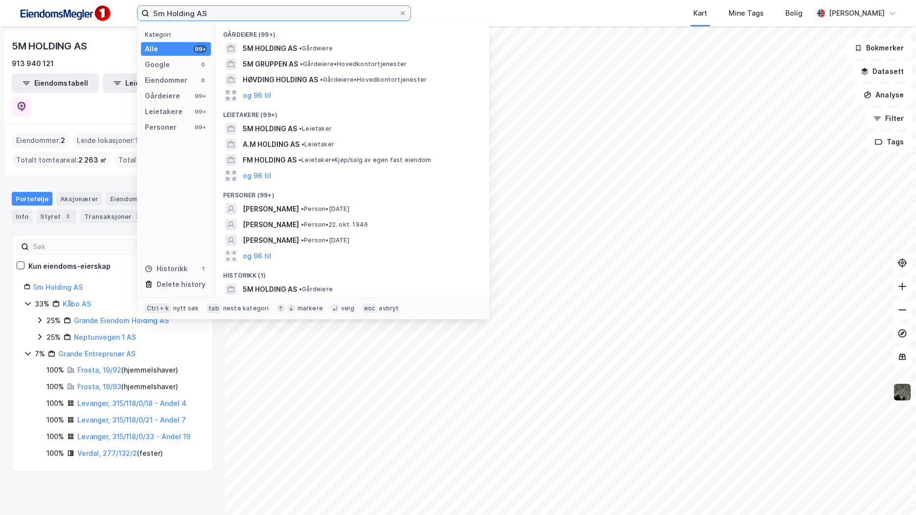
drag, startPoint x: 198, startPoint y: 9, endPoint x: 46, endPoint y: -18, distance: 154.7
click at [46, 0] on html "5m Holding AS Kategori Alle 99+ Google 0 Eiendommer 0 Gårdeiere 99+ Leietakere …" at bounding box center [458, 257] width 916 height 515
paste input "Cecil"
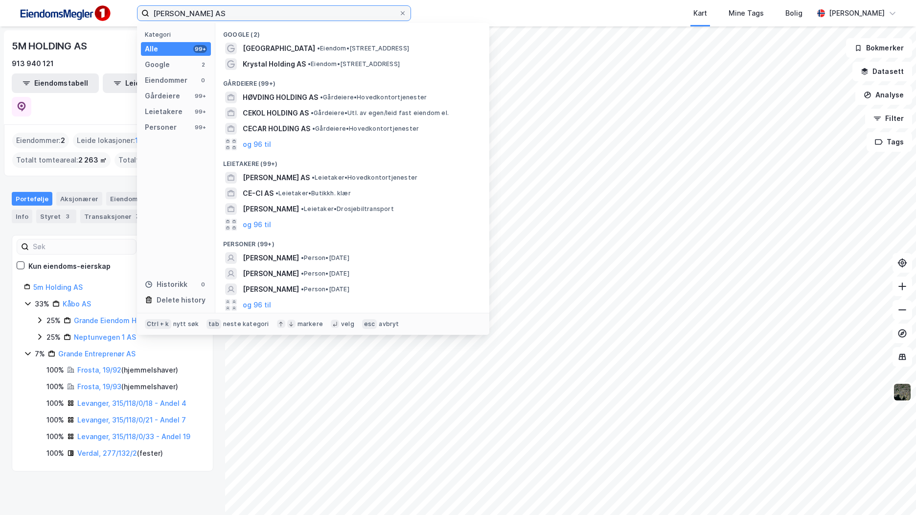
drag, startPoint x: 255, startPoint y: 15, endPoint x: 87, endPoint y: 14, distance: 167.9
click at [87, 14] on div "Cecil Holding AS Kategori Alle 99+ Google 2 Eiendommer 0 Gårdeiere 99+ Leietake…" at bounding box center [458, 13] width 916 height 26
paste input "Georg Myhre"
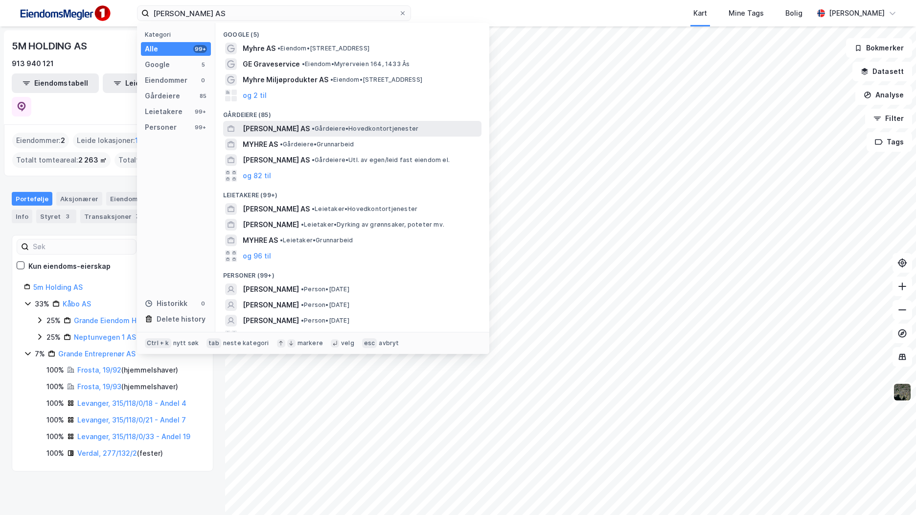
click at [295, 125] on span "GEORG MYHRE AS" at bounding box center [276, 129] width 67 height 12
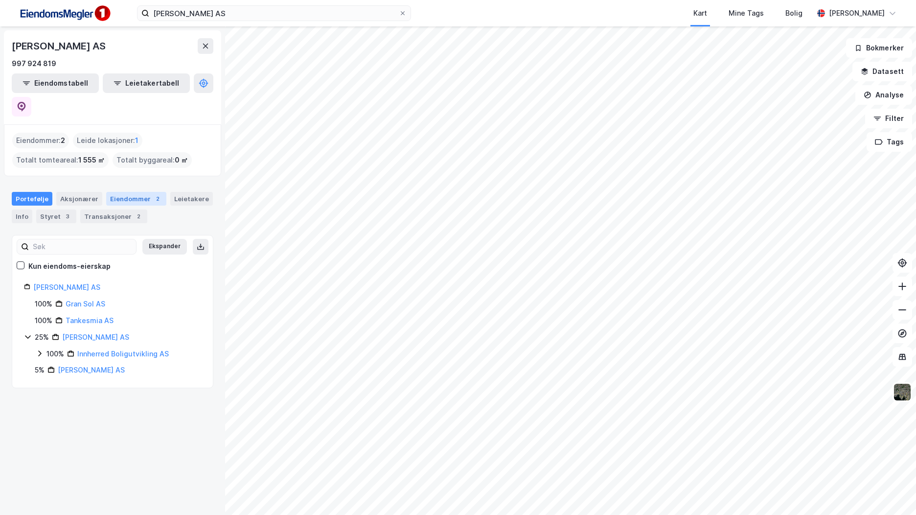
click at [153, 194] on div "2" at bounding box center [158, 199] width 10 height 10
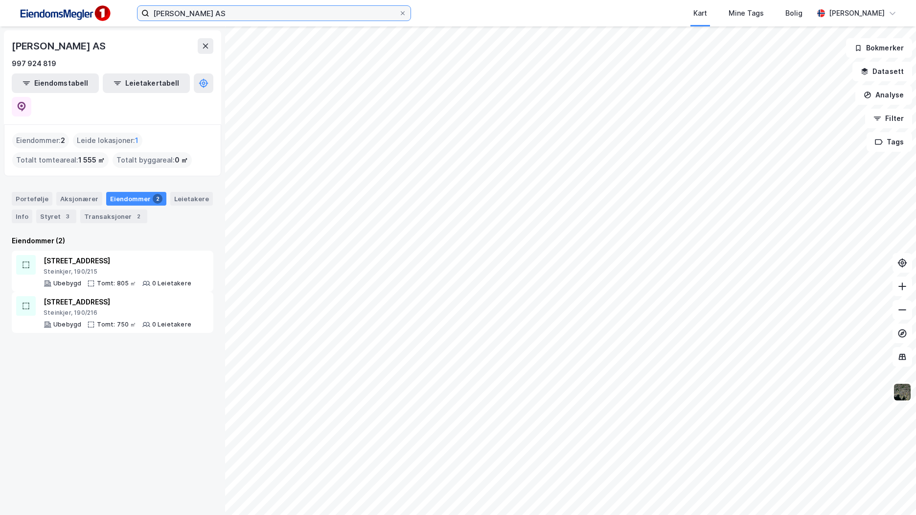
drag, startPoint x: 227, startPoint y: 14, endPoint x: 106, endPoint y: 2, distance: 121.5
click at [111, 3] on div "Georg Myhre AS Kart Mine Tags Bolig Mathias Aksnes" at bounding box center [458, 13] width 916 height 26
paste input "Tamb Utvikling"
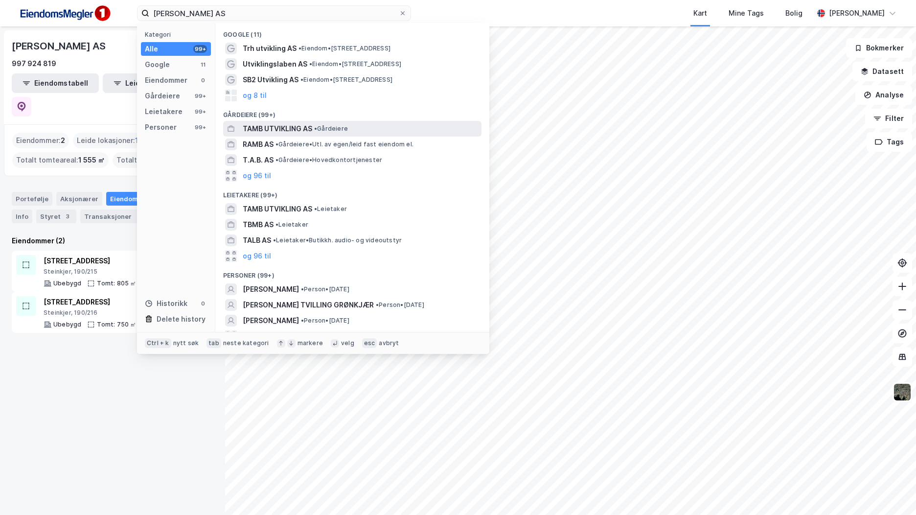
click at [307, 128] on span "TAMB UTVIKLING AS" at bounding box center [278, 129] width 70 height 12
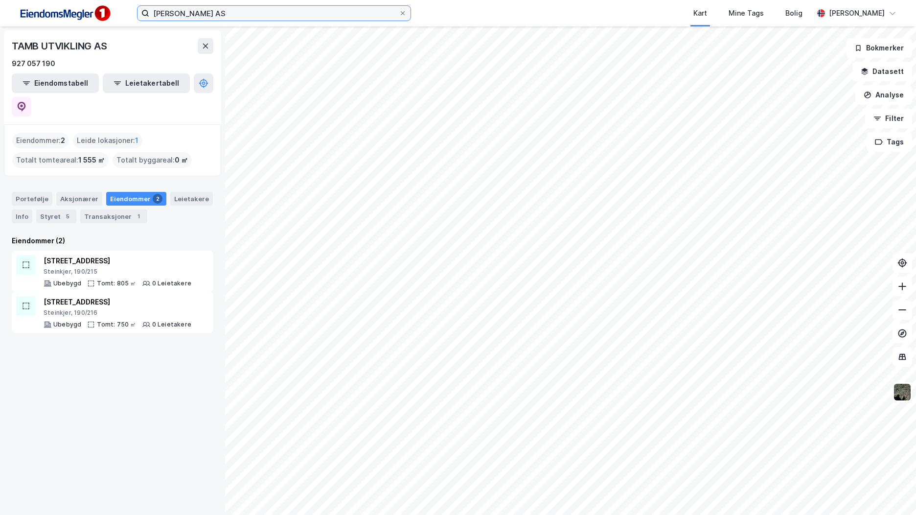
drag, startPoint x: 233, startPoint y: 11, endPoint x: 104, endPoint y: 8, distance: 129.2
click at [104, 8] on div "Tamb Utvikling AS Kart Mine Tags Bolig Mathias Aksnes" at bounding box center [458, 13] width 916 height 26
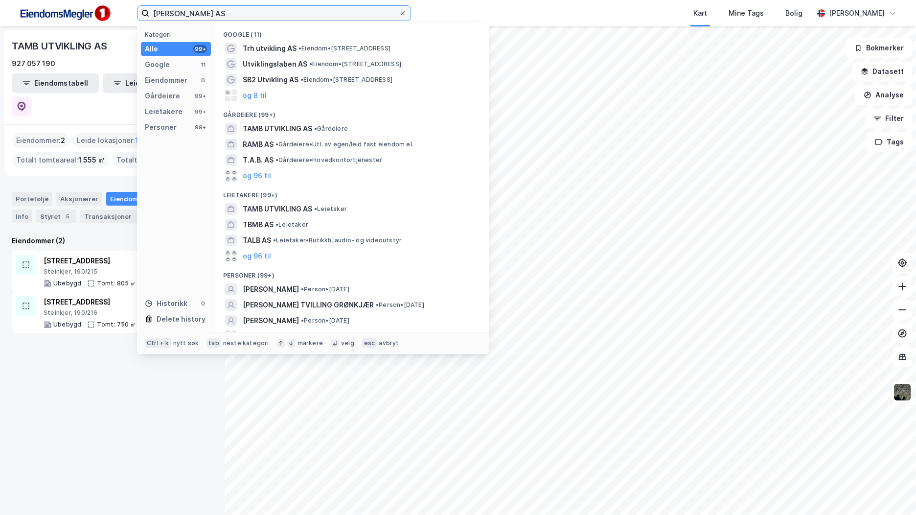
paste input "Lyng Invest"
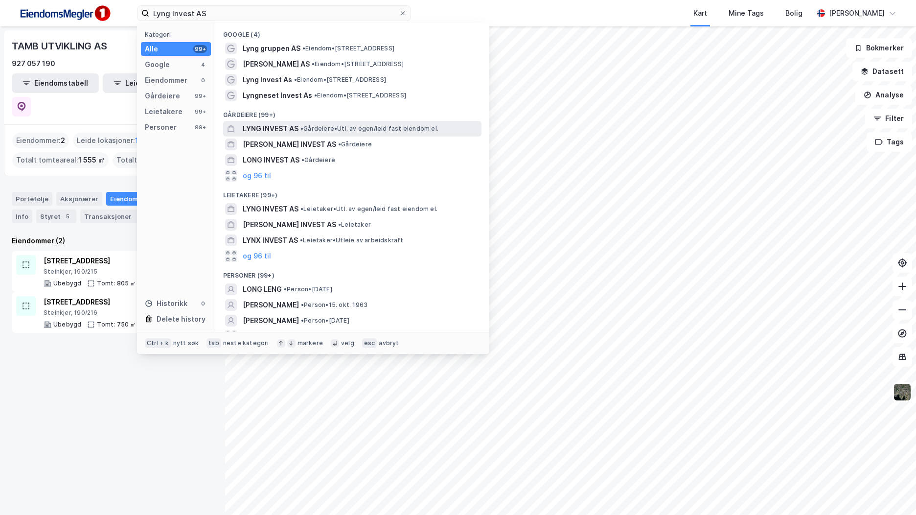
click at [325, 130] on span "• Gårdeiere • Utl. av egen/leid fast eiendom el." at bounding box center [370, 129] width 138 height 8
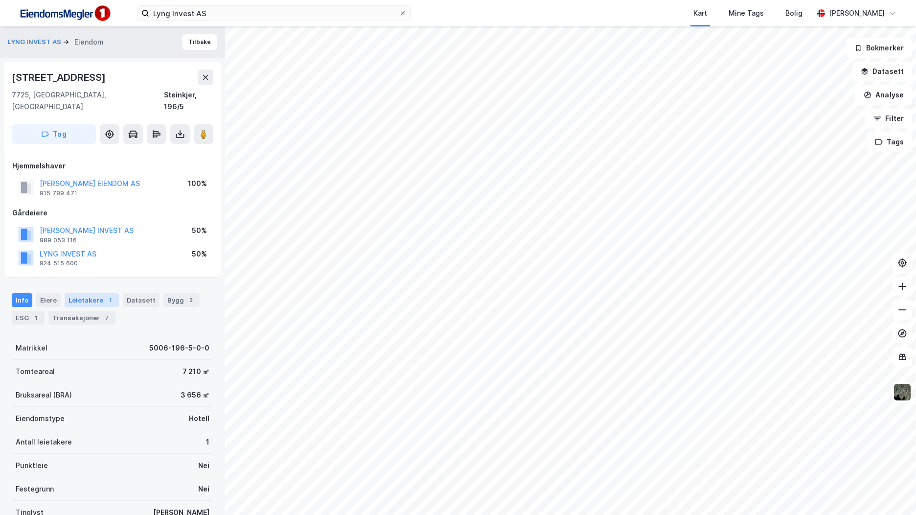
click at [90, 293] on div "Leietakere 1" at bounding box center [92, 300] width 54 height 14
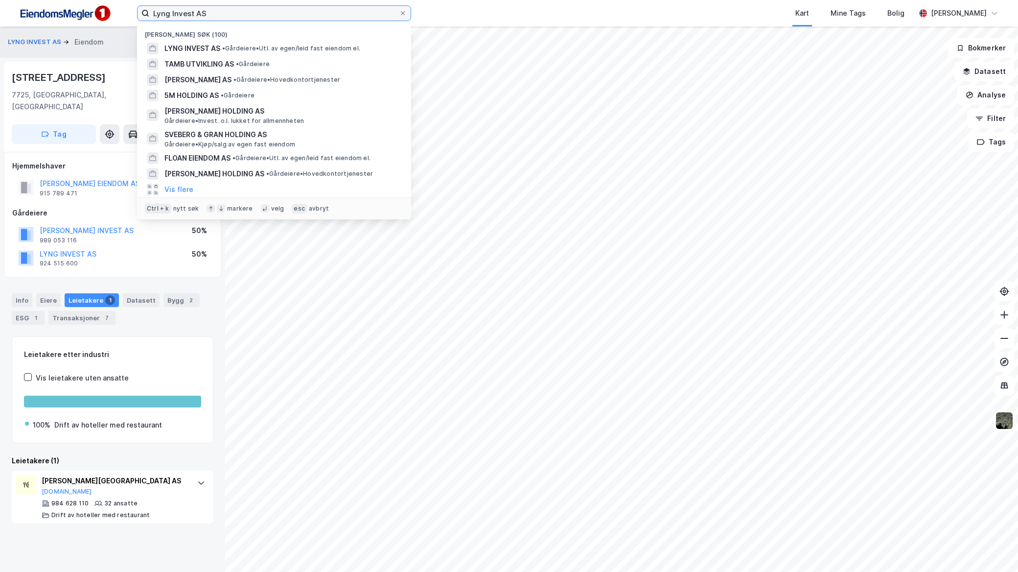
drag, startPoint x: 163, startPoint y: 10, endPoint x: 0, endPoint y: 8, distance: 163.5
click at [2, 8] on div "Lyng Invest AS Nylige søk (100) LYNG INVEST AS • Gårdeiere • Utl. av egen/leid …" at bounding box center [509, 13] width 1018 height 26
paste input "Sentrum Ma"
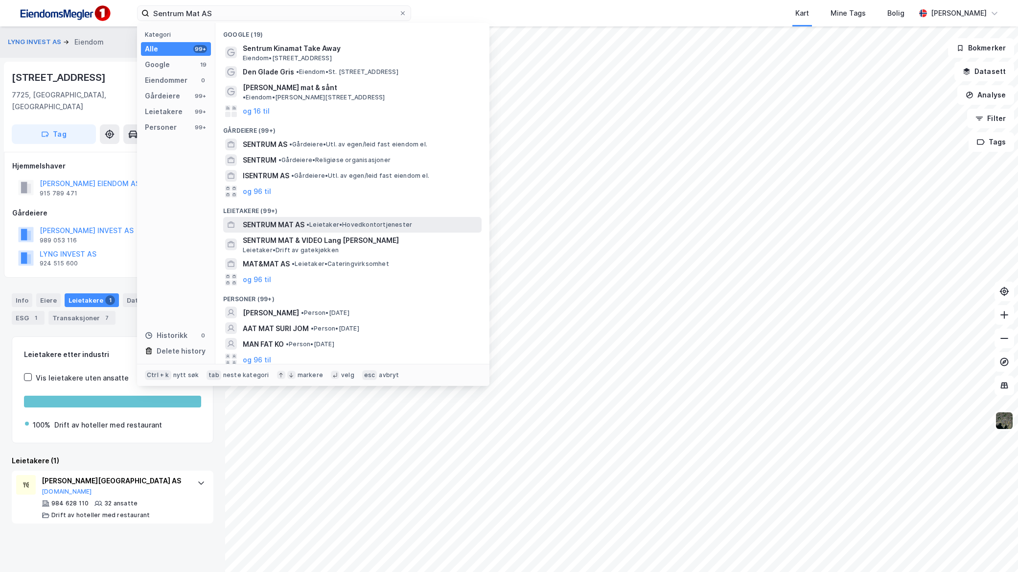
click at [309, 221] on span "•" at bounding box center [307, 224] width 3 height 7
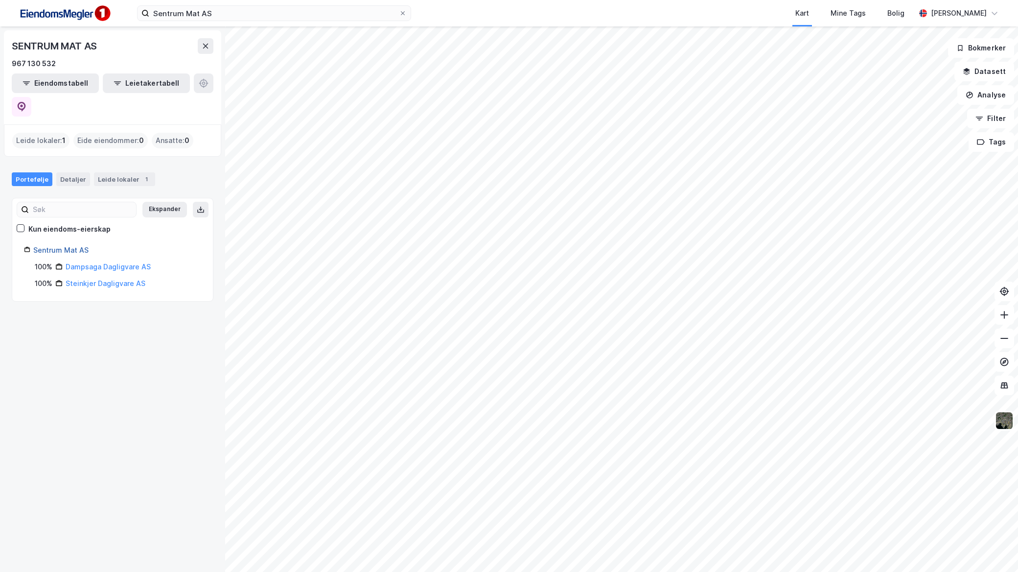
click at [62, 246] on link "Sentrum Mat AS" at bounding box center [60, 250] width 55 height 8
click at [88, 244] on div "Sentrum Mat AS" at bounding box center [117, 250] width 168 height 12
click at [85, 246] on link "Sentrum Mat AS" at bounding box center [60, 250] width 55 height 8
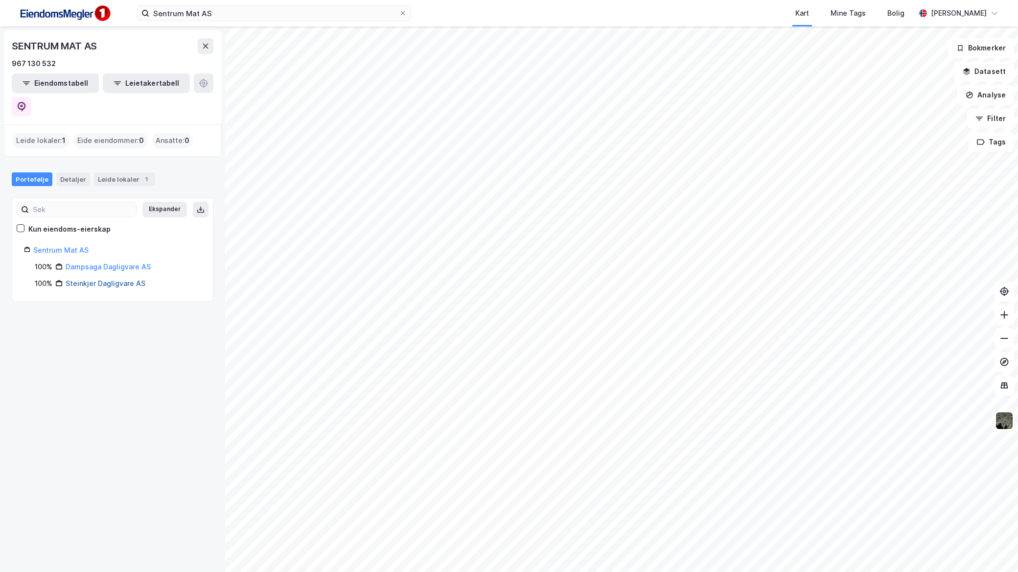
click at [104, 279] on link "Steinkjer Dagligvare AS" at bounding box center [106, 283] width 80 height 8
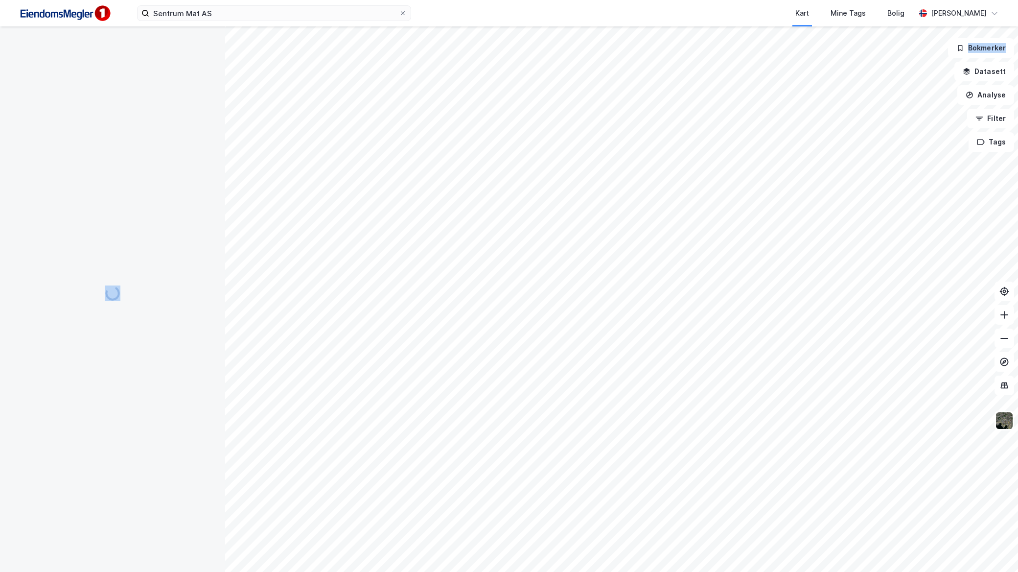
click at [104, 257] on div at bounding box center [113, 292] width 202 height 533
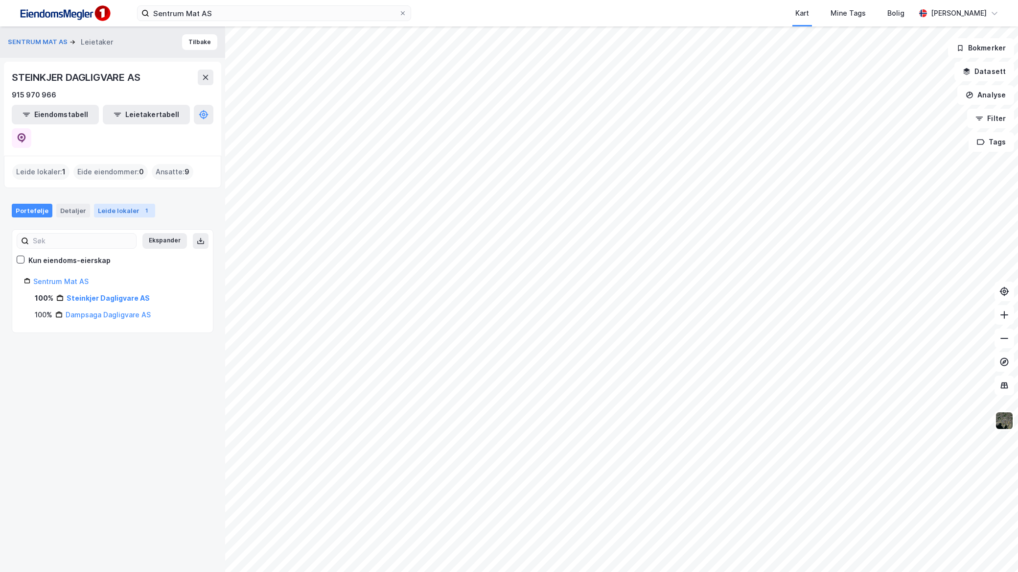
click at [100, 204] on div "Leide lokaler 1" at bounding box center [124, 211] width 61 height 14
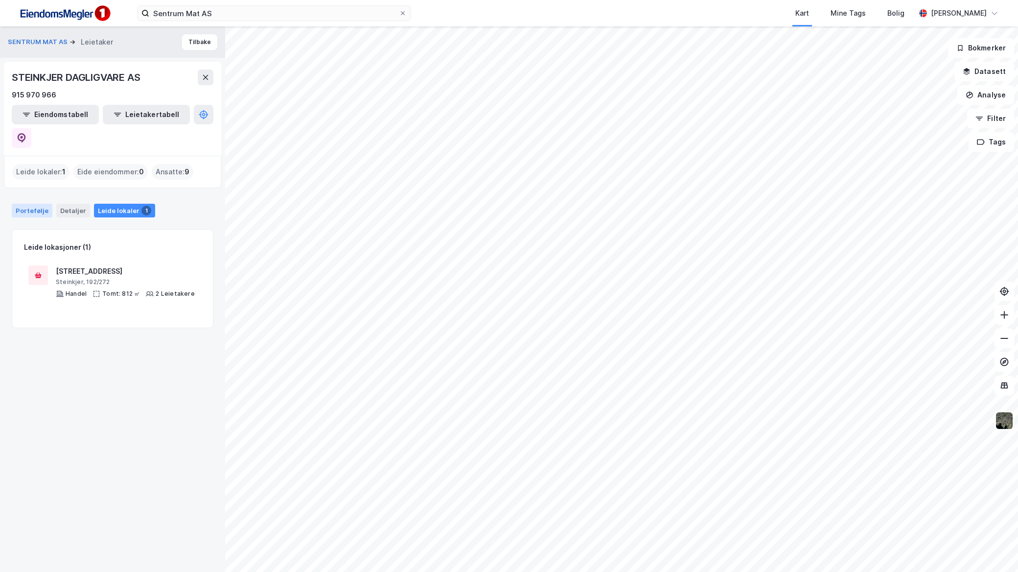
click at [18, 204] on div "Portefølje" at bounding box center [32, 211] width 41 height 14
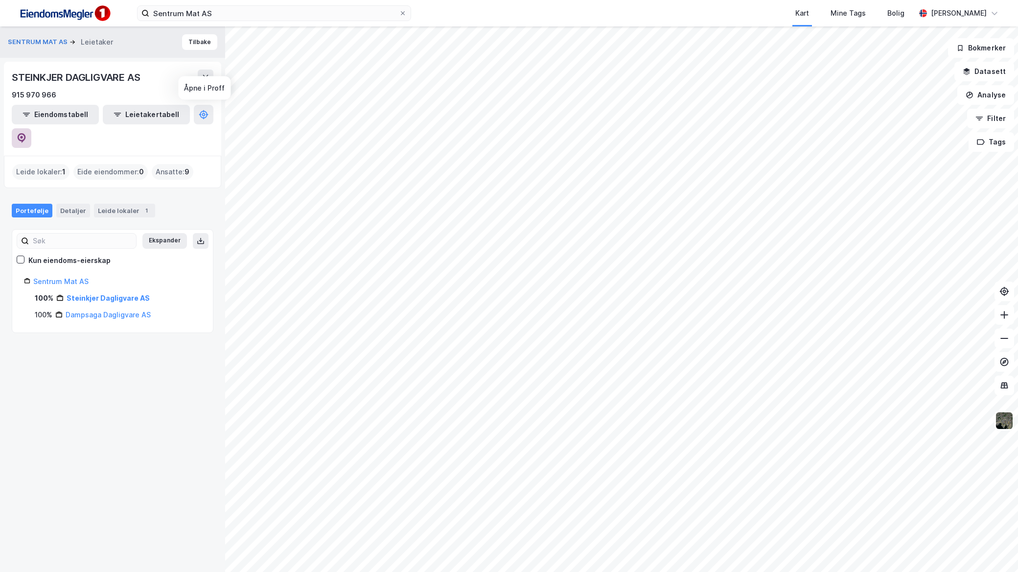
click at [23, 136] on icon at bounding box center [21, 137] width 3 height 3
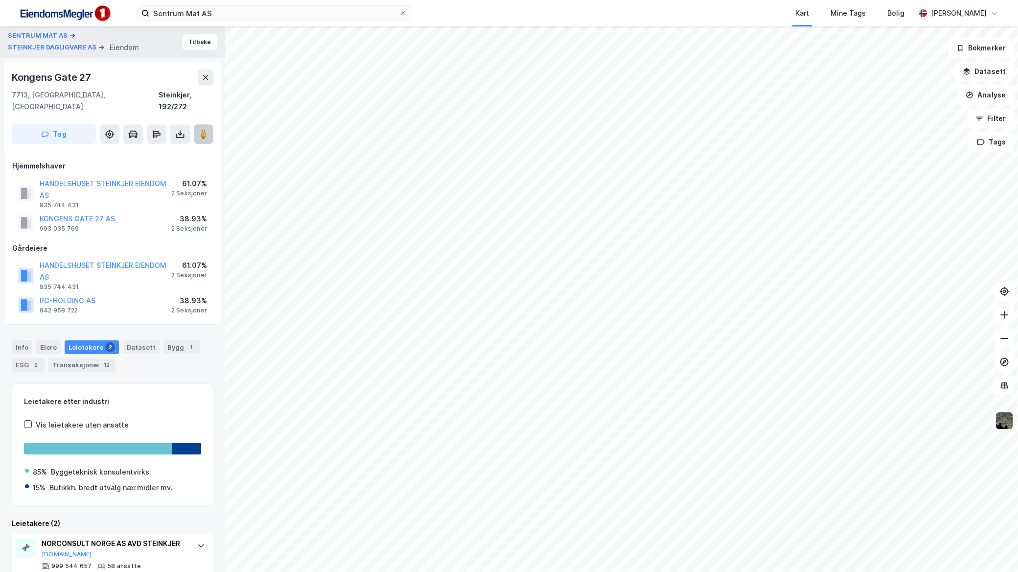
click at [210, 124] on button at bounding box center [204, 134] width 20 height 20
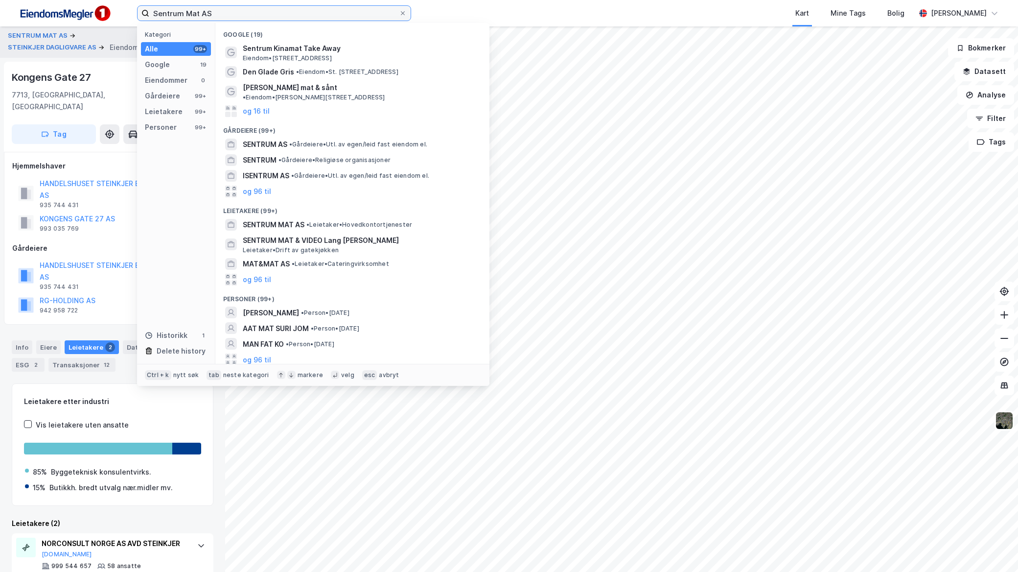
drag, startPoint x: 323, startPoint y: 8, endPoint x: 93, endPoint y: 11, distance: 230.1
click at [93, 11] on div "Sentrum Mat AS Kategori Alle 99+ Google 19 Eiendommer 0 Gårdeiere 99+ Leietaker…" at bounding box center [509, 13] width 1018 height 26
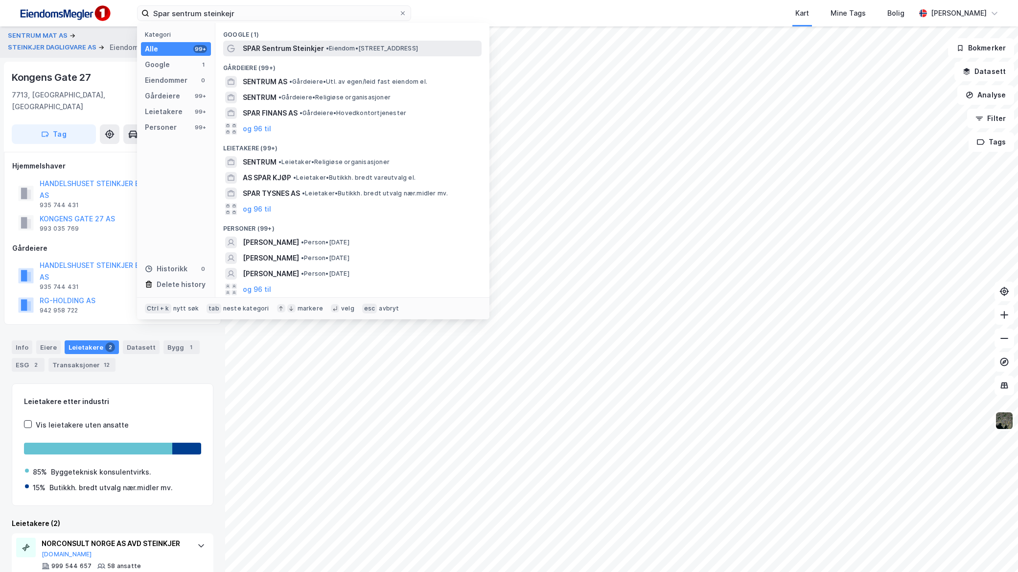
click at [290, 46] on span "SPAR Sentrum Steinkjer" at bounding box center [283, 49] width 81 height 12
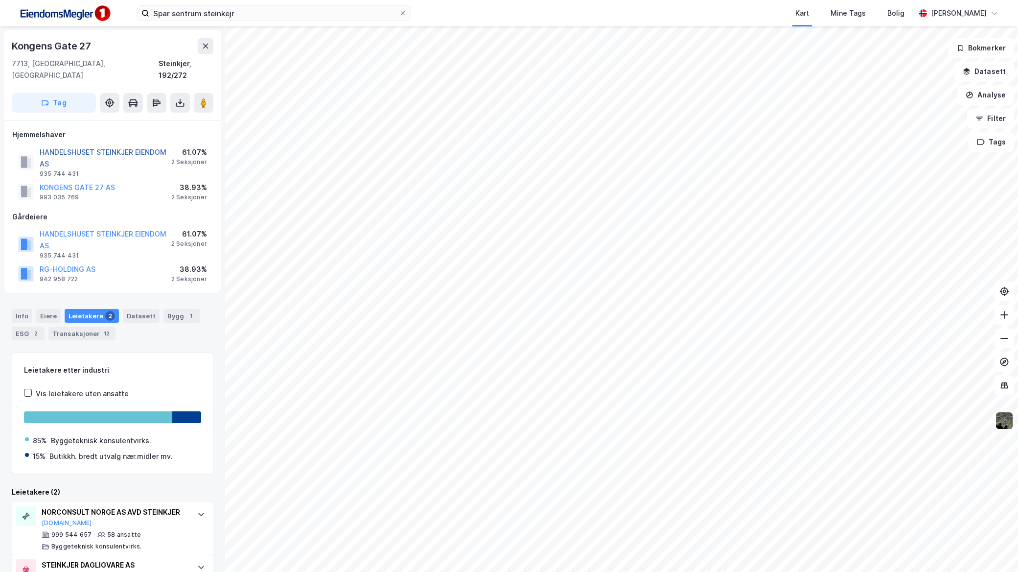
click at [0, 0] on button "HANDELSHUSET STEINKJER EIENDOM AS" at bounding box center [0, 0] width 0 height 0
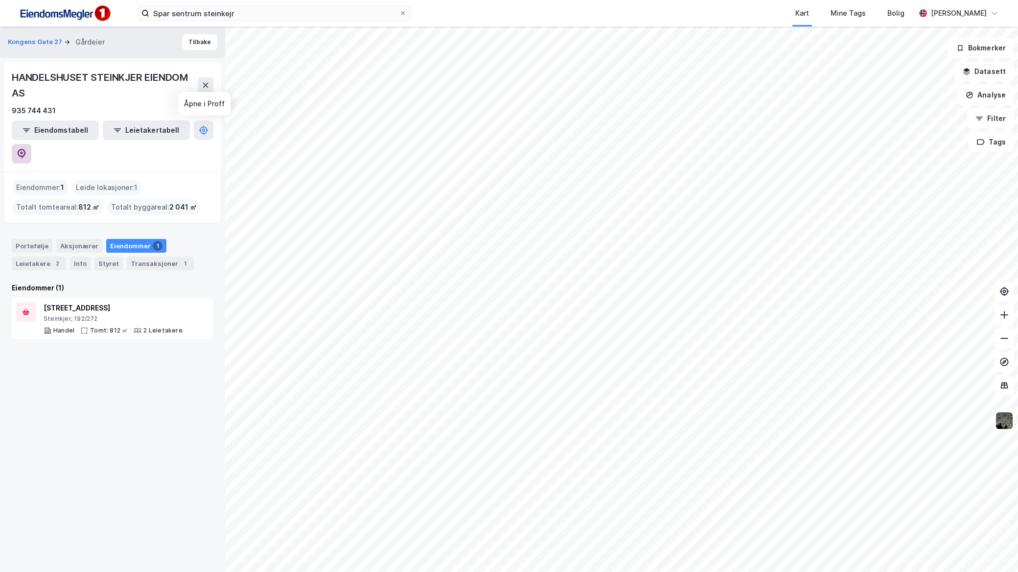
click at [23, 151] on icon at bounding box center [21, 152] width 3 height 3
drag, startPoint x: 238, startPoint y: 22, endPoint x: 226, endPoint y: 22, distance: 11.7
click at [226, 22] on div "Spar sentrum steinkejr Kart Mine Tags Bolig Mathias Aksnes" at bounding box center [509, 13] width 1018 height 26
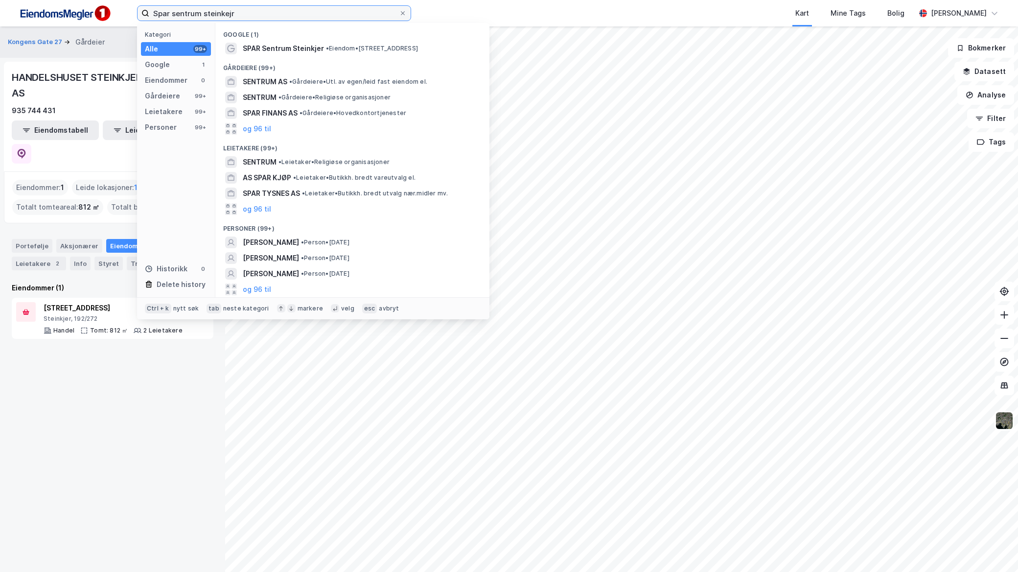
drag, startPoint x: 239, startPoint y: 14, endPoint x: 93, endPoint y: 10, distance: 145.4
click at [93, 10] on div "Spar sentrum steinkejr Kategori Alle 99+ Google 1 Eiendommer 0 Gårdeiere 99+ Le…" at bounding box center [509, 13] width 1018 height 26
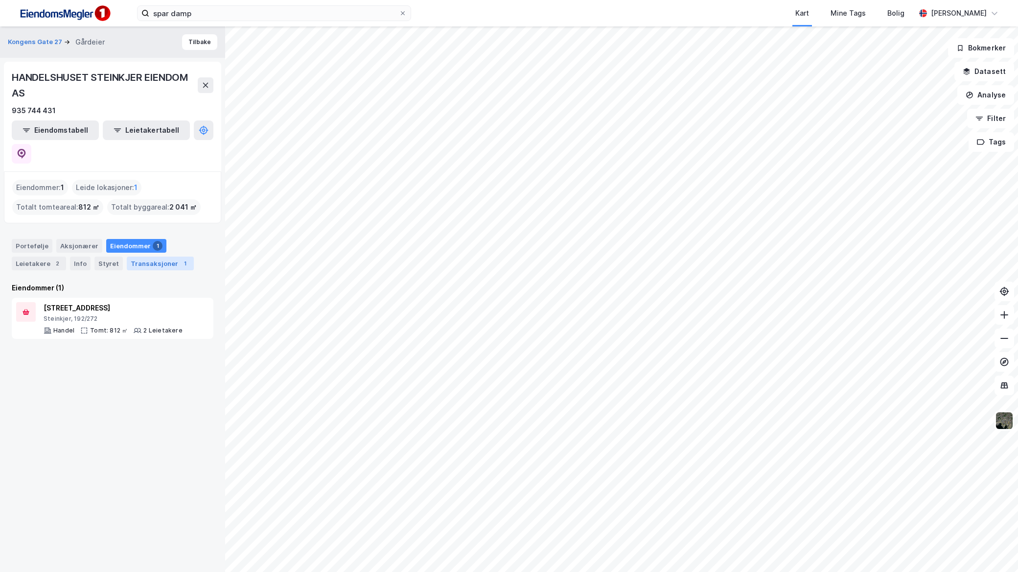
click at [130, 256] on div "Transaksjoner 1" at bounding box center [160, 263] width 67 height 14
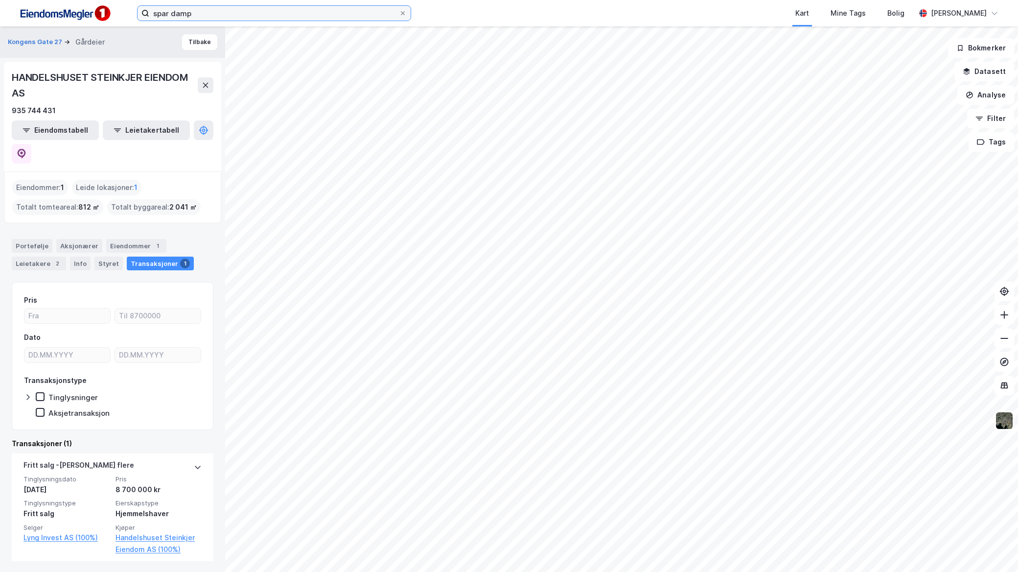
click at [265, 6] on input "spar damp" at bounding box center [274, 13] width 250 height 15
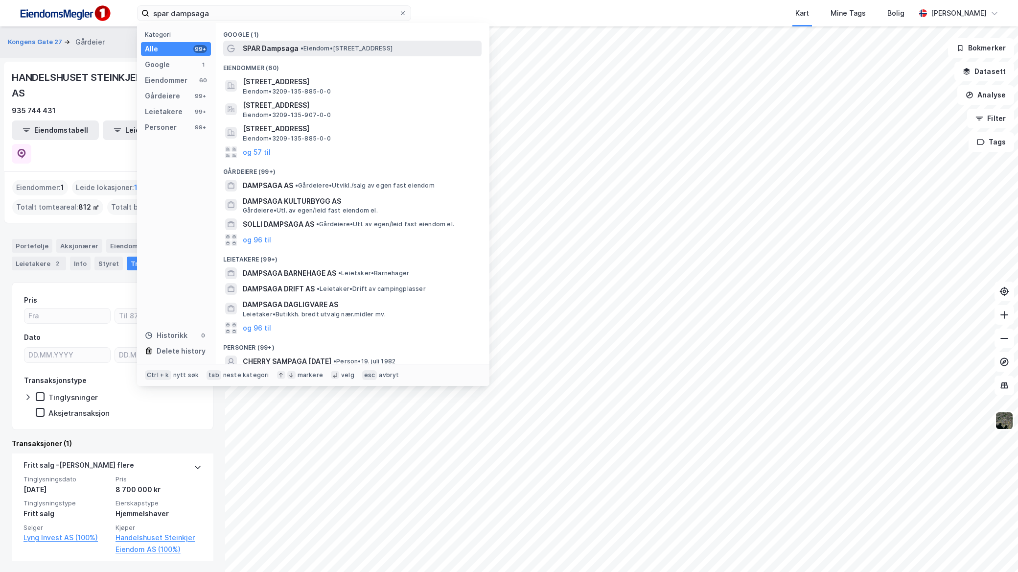
click at [302, 46] on span "•" at bounding box center [302, 48] width 3 height 7
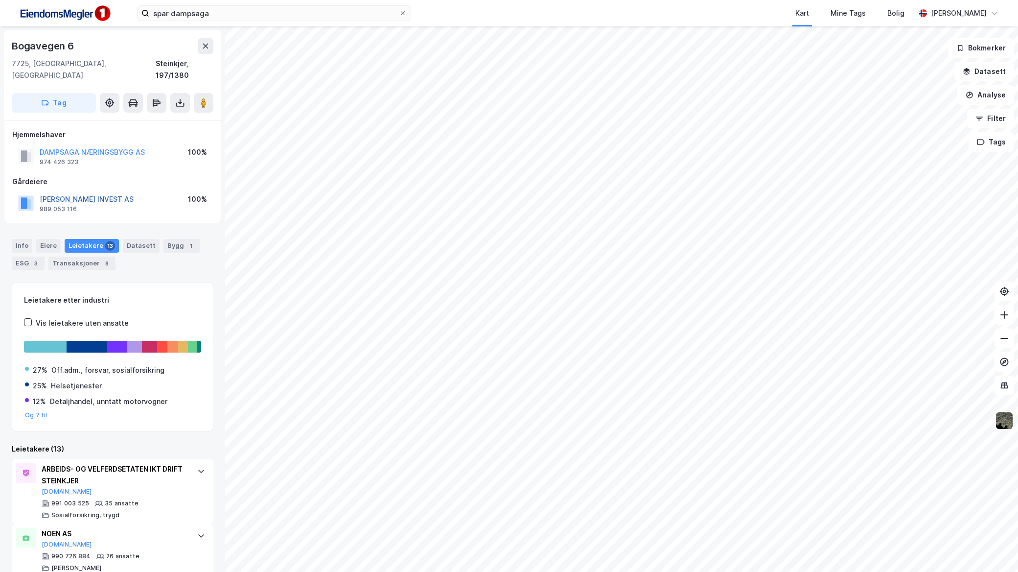
click at [0, 0] on button "ERIKSAKS INVEST AS" at bounding box center [0, 0] width 0 height 0
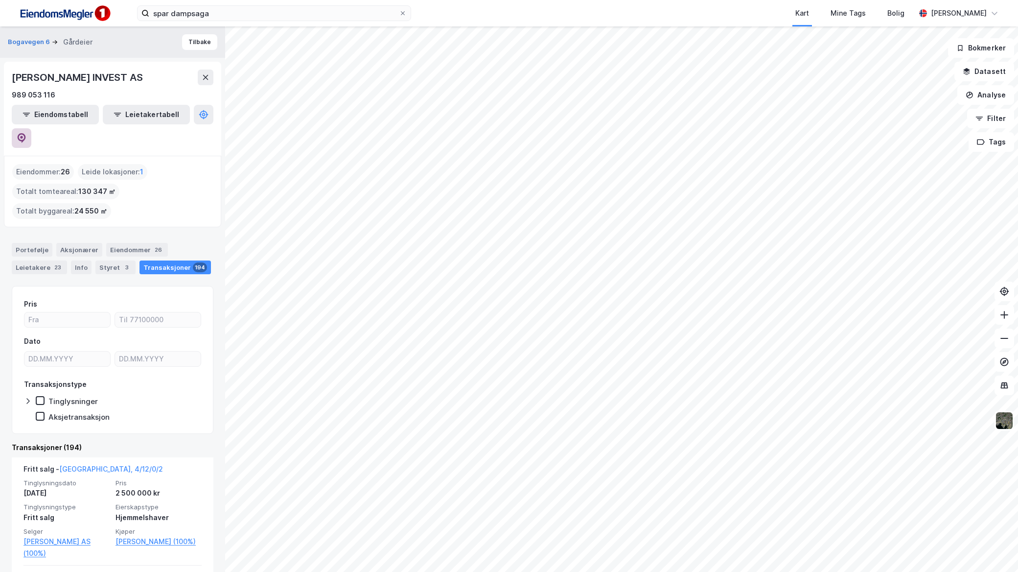
click at [26, 133] on icon at bounding box center [22, 138] width 10 height 10
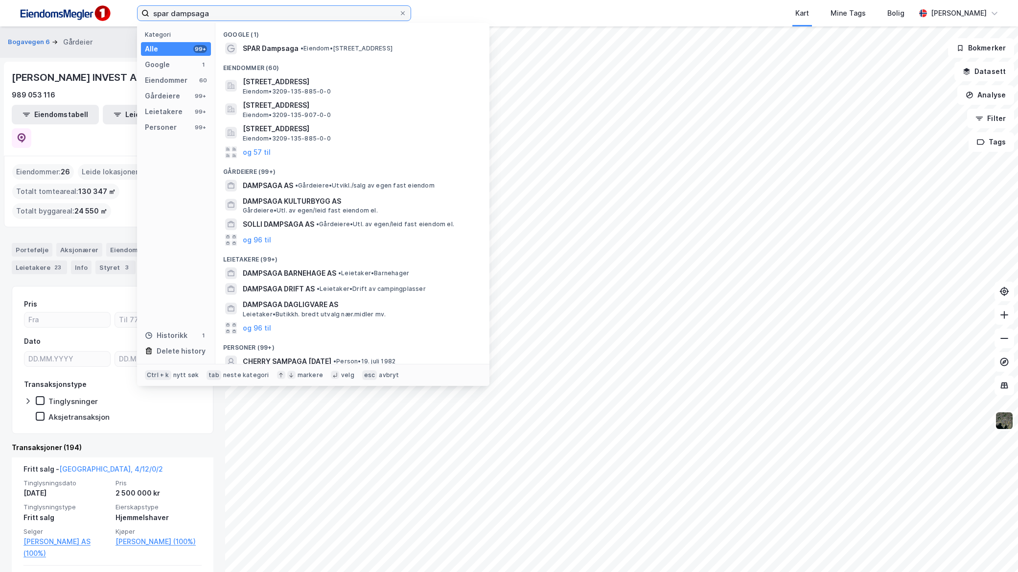
drag, startPoint x: 263, startPoint y: 8, endPoint x: 105, endPoint y: 6, distance: 158.1
click at [114, 7] on div "spar dampsaga Kategori Alle 99+ Google 1 Eiendommer 60 Gårdeiere 99+ Leietakere…" at bounding box center [509, 13] width 1018 height 26
paste input "Elrik AS"
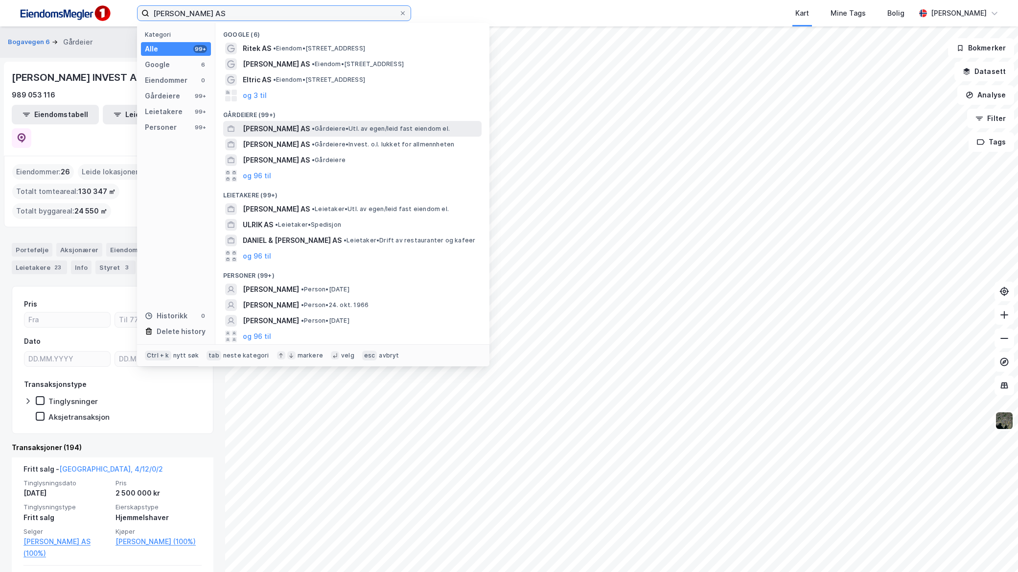
type input "Elrik AS"
click at [306, 124] on div "ELRIK AS • Gårdeiere • Utl. av egen/leid fast eiendom el." at bounding box center [361, 129] width 237 height 12
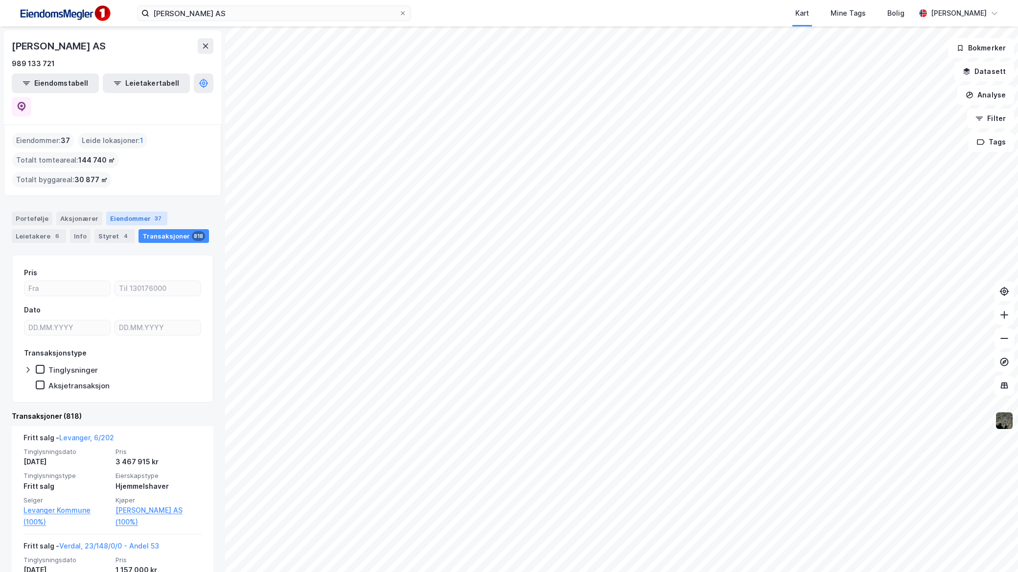
click at [138, 211] on div "Eiendommer 37" at bounding box center [136, 218] width 61 height 14
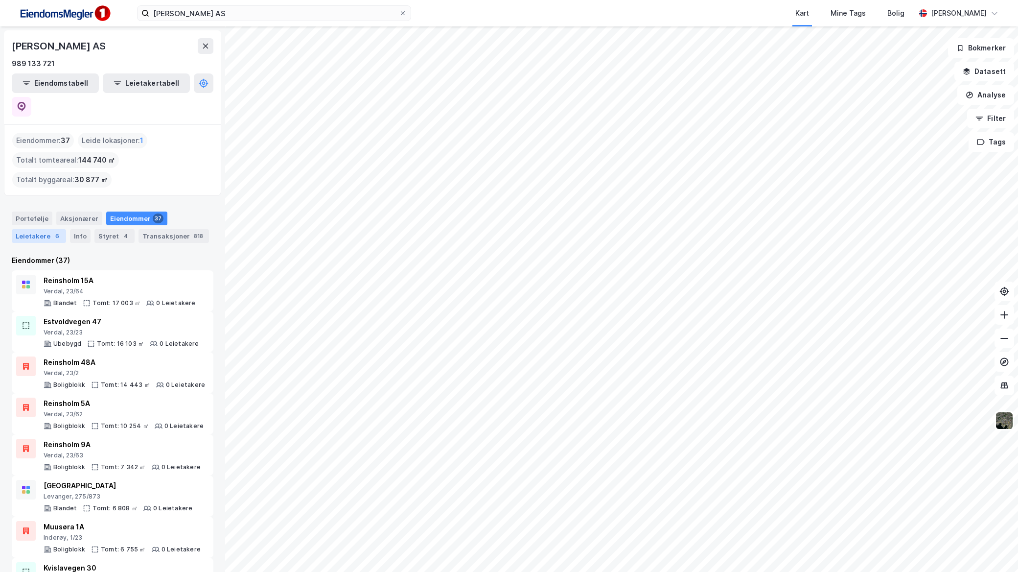
click at [48, 229] on div "Leietakere 6" at bounding box center [39, 236] width 54 height 14
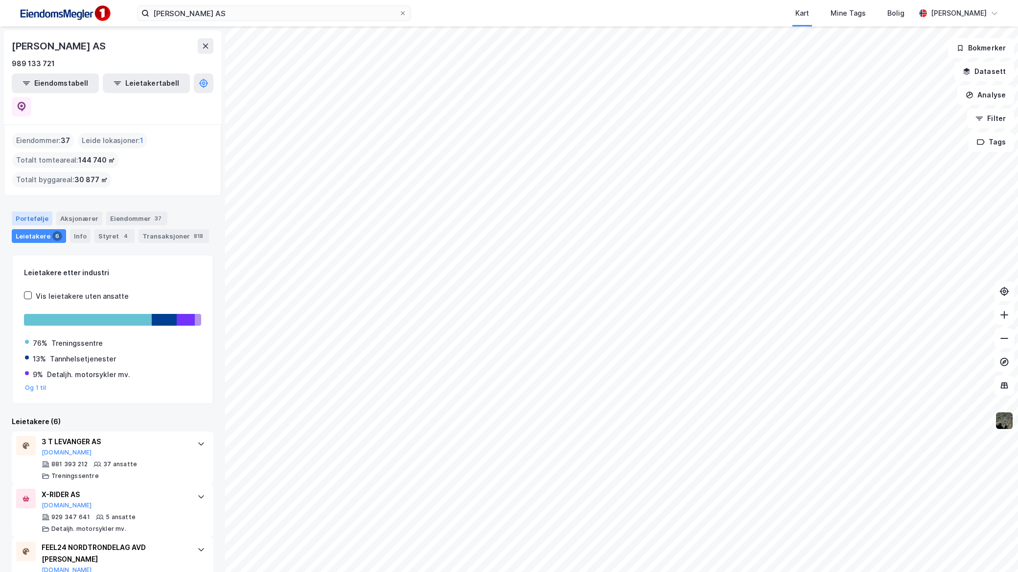
click at [41, 211] on div "Portefølje" at bounding box center [32, 218] width 41 height 14
